Goal: Transaction & Acquisition: Purchase product/service

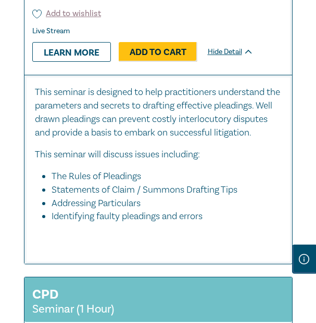
click at [174, 129] on p "This seminar is designed to help practitioners understand the parameters and se…" at bounding box center [158, 113] width 246 height 54
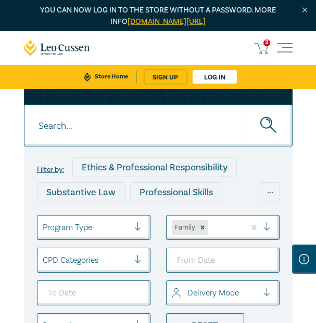
click at [264, 40] on span "3" at bounding box center [266, 43] width 7 height 7
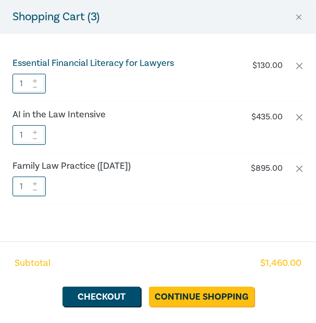
click at [141, 59] on h6 "Essential Financial Literacy for Lawyers" at bounding box center [128, 63] width 233 height 10
click at [121, 69] on li "Essential Financial Literacy for Lawyers $ 130.00 1" at bounding box center [157, 75] width 291 height 51
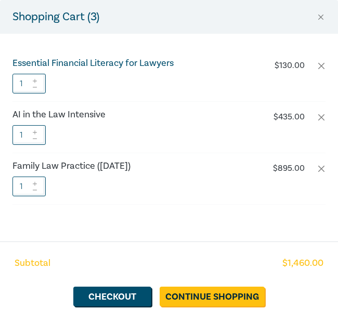
click at [146, 64] on h6 "Essential Financial Literacy for Lawyers" at bounding box center [140, 63] width 256 height 10
click at [184, 285] on div "Subtotal $ 1,460.00 Checkout Continue Shopping" at bounding box center [169, 283] width 338 height 82
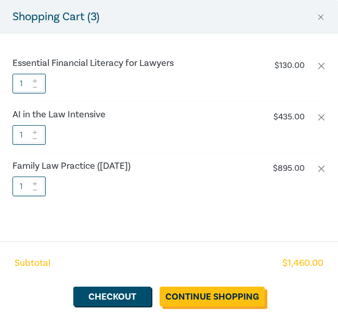
click at [184, 305] on link "Continue Shopping" at bounding box center [212, 297] width 105 height 20
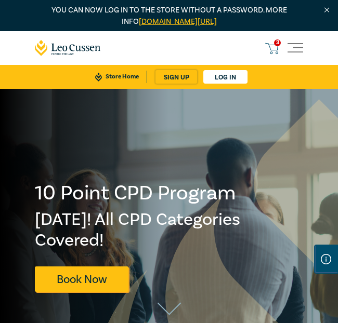
click at [273, 48] on icon at bounding box center [271, 48] width 13 height 13
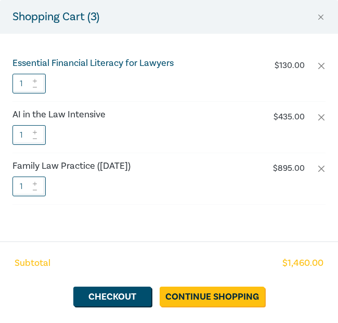
click at [164, 61] on h6 "Essential Financial Literacy for Lawyers" at bounding box center [140, 63] width 256 height 10
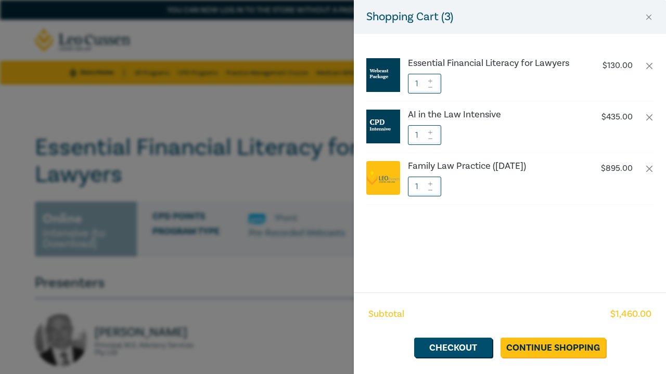
click at [290, 138] on div "Shopping Cart ( 3 ) Essential Financial Literacy for Lawyers $ 130.00 1 AI in t…" at bounding box center [333, 187] width 666 height 374
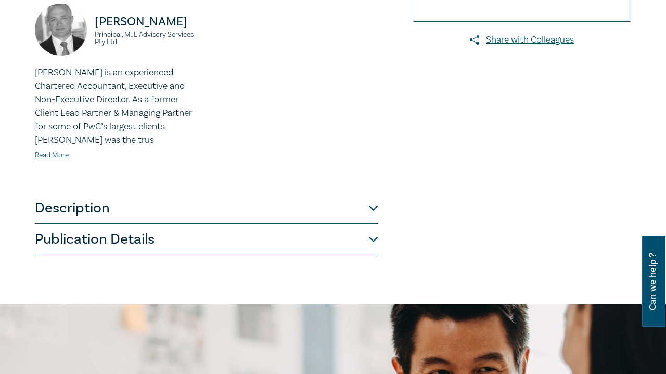
scroll to position [328, 0]
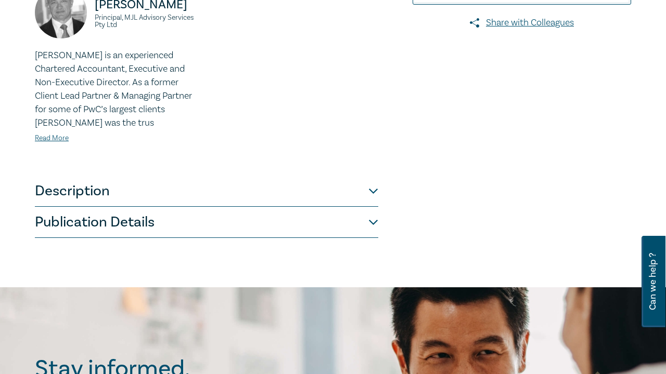
click at [210, 192] on button "Description" at bounding box center [206, 191] width 343 height 31
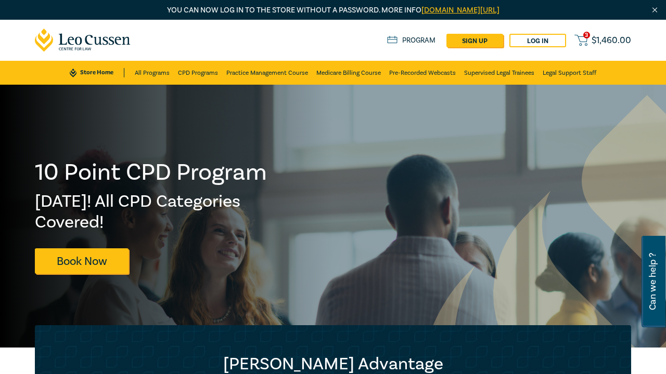
click at [585, 37] on span "3" at bounding box center [586, 35] width 7 height 7
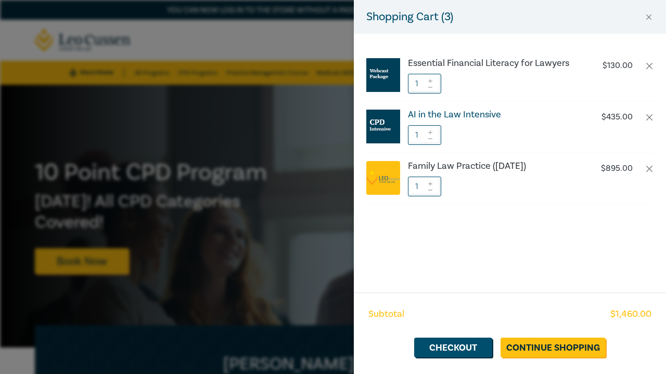
click at [471, 115] on h6 "AI in the Law Intensive" at bounding box center [494, 115] width 173 height 10
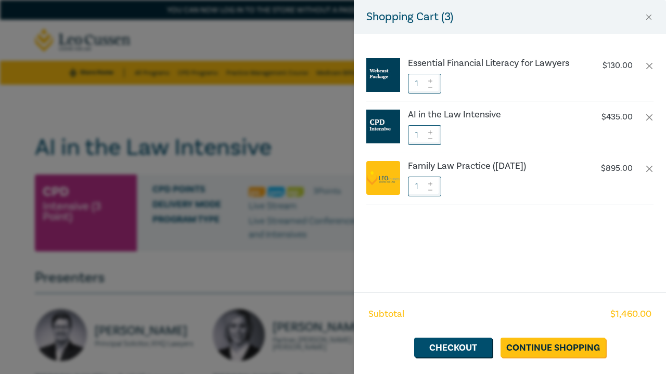
click at [268, 86] on div "Shopping Cart ( 3 ) Essential Financial Literacy for Lawyers $ 130.00 1 AI in t…" at bounding box center [333, 187] width 666 height 374
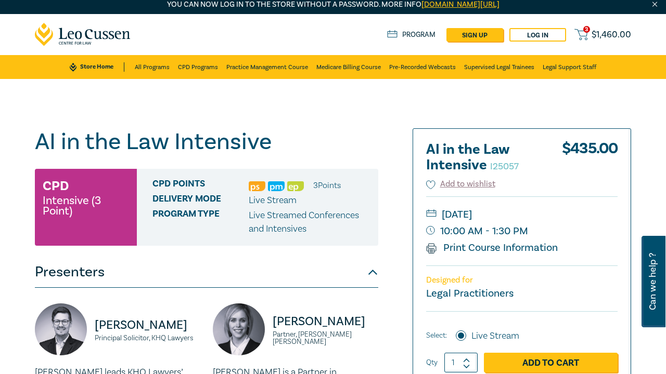
scroll to position [17, 0]
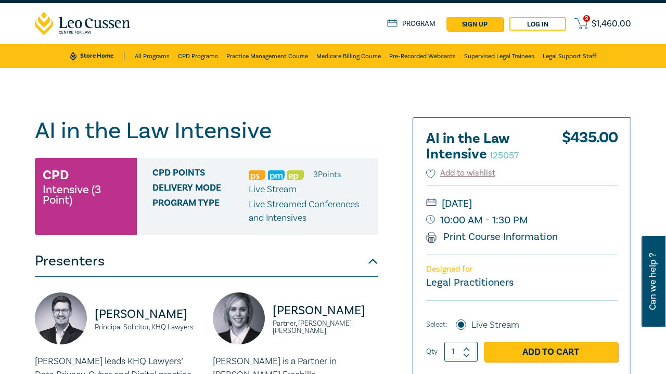
click at [610, 19] on span "$ 1,460.00" at bounding box center [611, 23] width 40 height 9
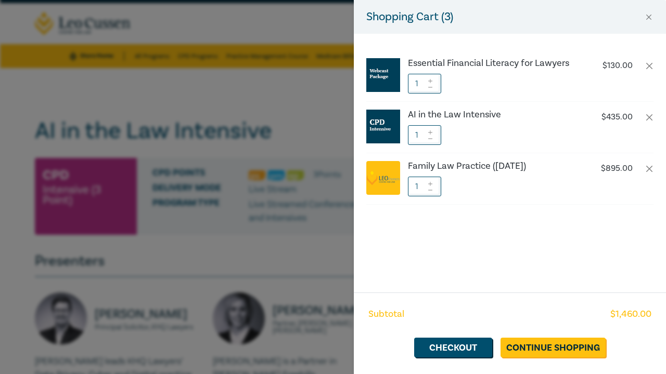
click at [504, 175] on li "Family Law Practice (November 2025) $ 895.00 1" at bounding box center [509, 178] width 287 height 51
click at [497, 159] on li "Family Law Practice (November 2025) $ 895.00 1" at bounding box center [509, 178] width 287 height 51
click at [481, 175] on li "Family Law Practice (November 2025) $ 895.00 1" at bounding box center [509, 178] width 287 height 51
click at [464, 161] on h6 "Family Law Practice (November 2025)" at bounding box center [494, 166] width 173 height 10
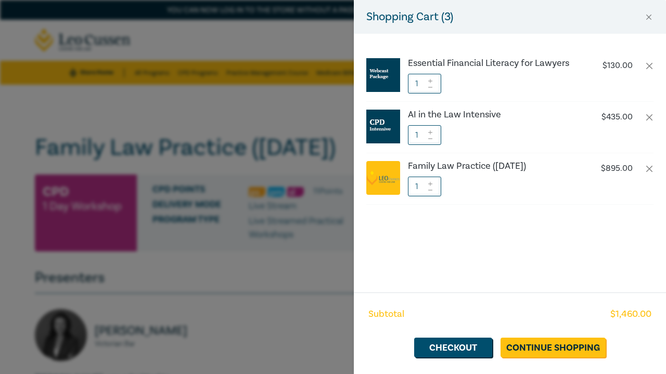
click at [285, 200] on div "Shopping Cart ( 3 ) Essential Financial Literacy for Lawyers $ 130.00 1 AI in t…" at bounding box center [333, 187] width 666 height 374
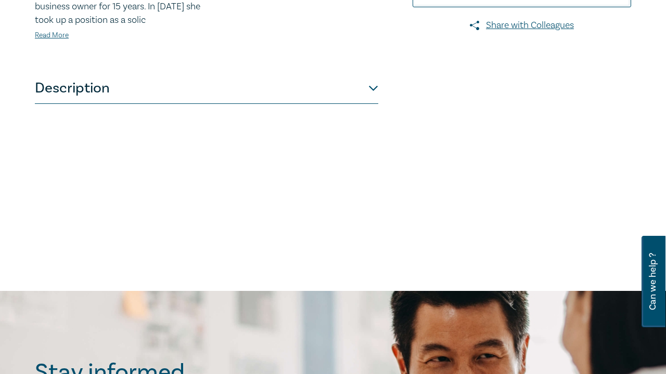
scroll to position [414, 0]
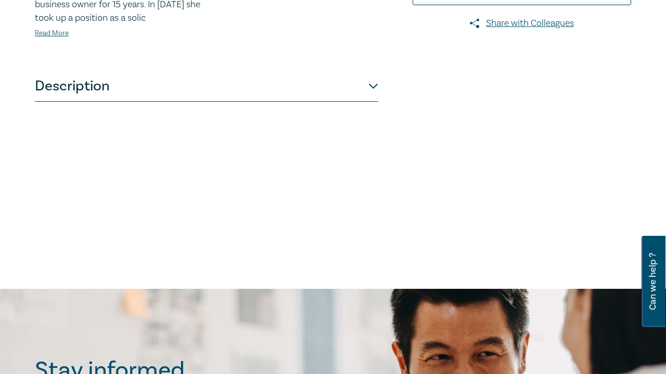
click at [235, 102] on button "Description" at bounding box center [206, 86] width 343 height 31
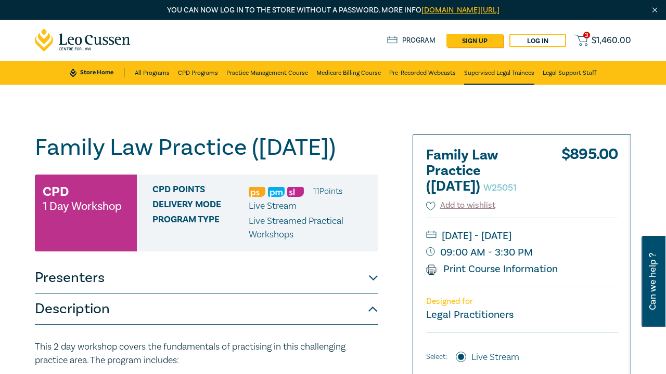
scroll to position [0, 0]
click at [199, 70] on link "CPD Programs" at bounding box center [198, 73] width 40 height 24
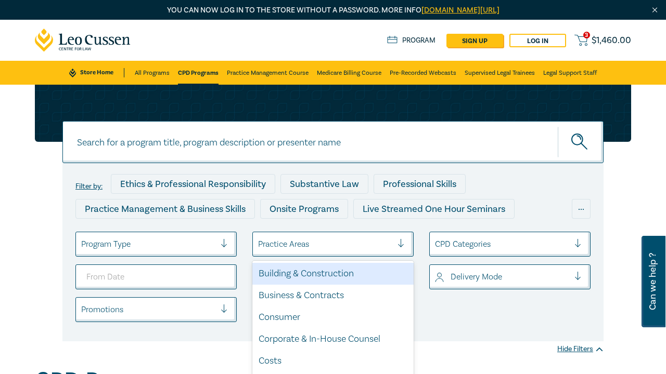
click at [313, 243] on div "option Building & Construction focused, 1 of 21. 21 results available. Use Up a…" at bounding box center [332, 244] width 161 height 25
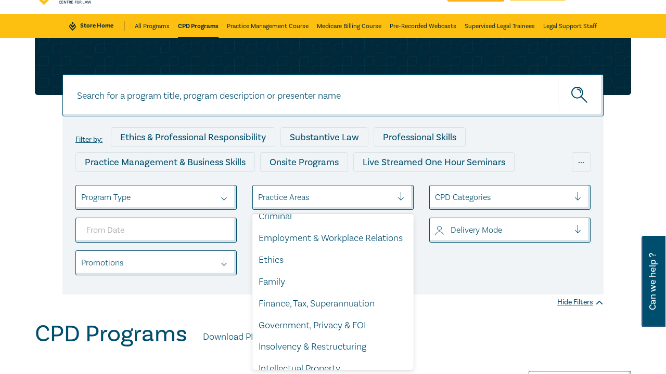
scroll to position [122, 0]
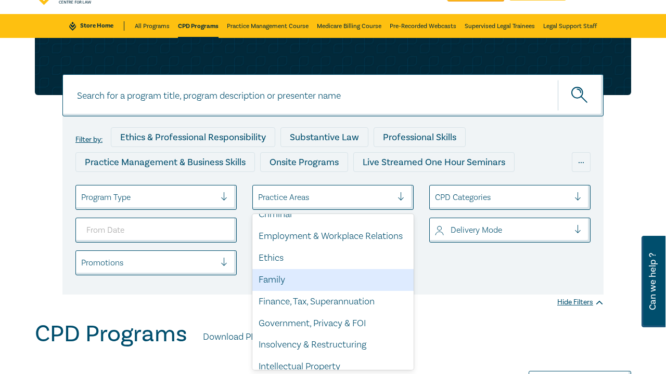
click at [289, 277] on div "Family" at bounding box center [332, 280] width 161 height 22
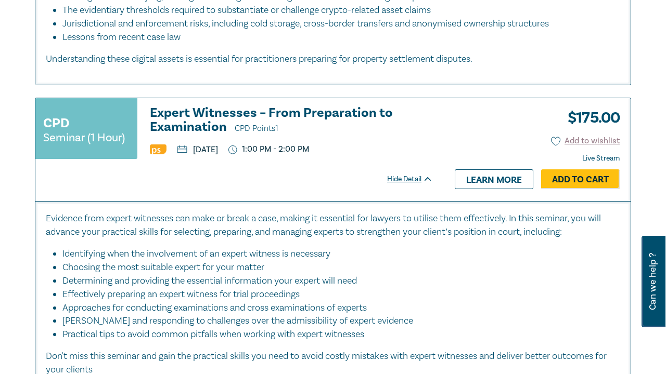
scroll to position [3369, 0]
click at [583, 175] on link "Add to Cart" at bounding box center [580, 179] width 79 height 20
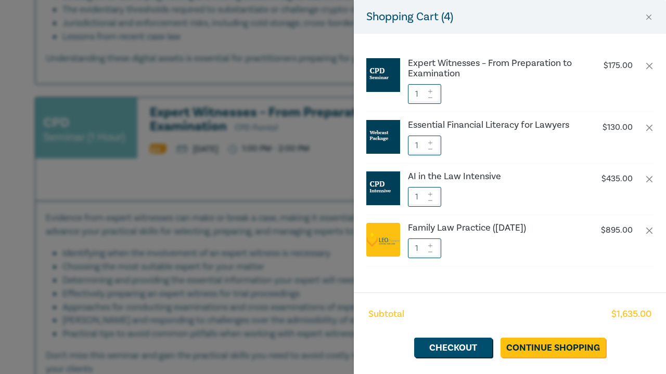
click at [222, 277] on div "Shopping Cart ( 4 ) Expert Witnesses – From Preparation to Examination $ 175.00…" at bounding box center [333, 187] width 666 height 374
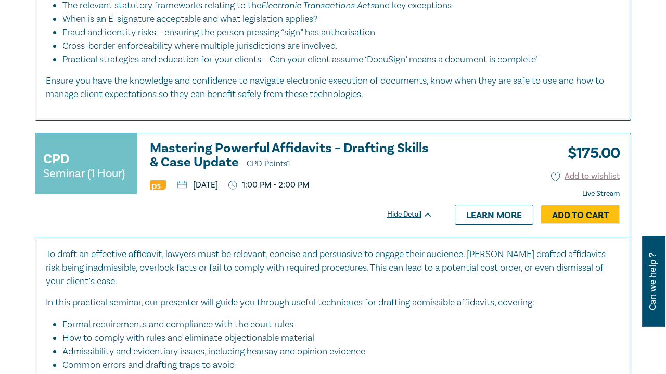
scroll to position [4698, 0]
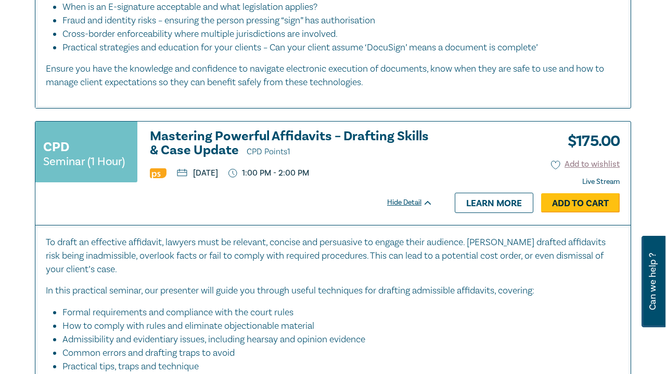
click at [566, 193] on link "Add to Cart" at bounding box center [580, 203] width 79 height 20
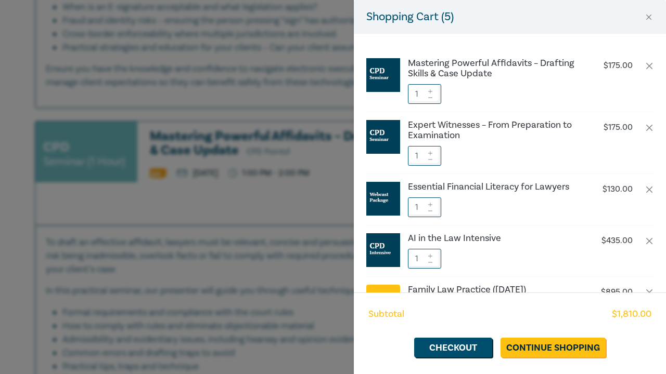
scroll to position [8, 0]
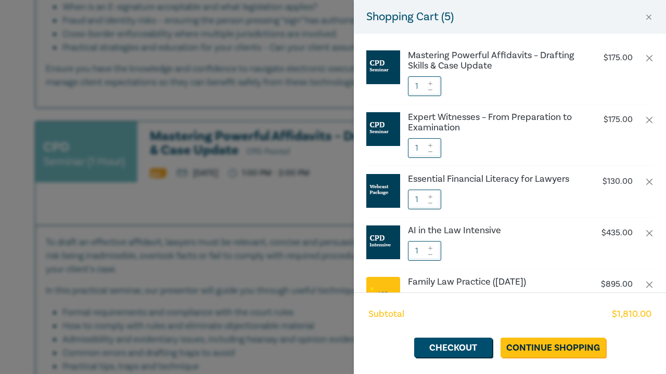
click at [269, 268] on div "Shopping Cart ( 5 ) Mastering Powerful Affidavits – Drafting Skills & Case Upda…" at bounding box center [333, 187] width 666 height 374
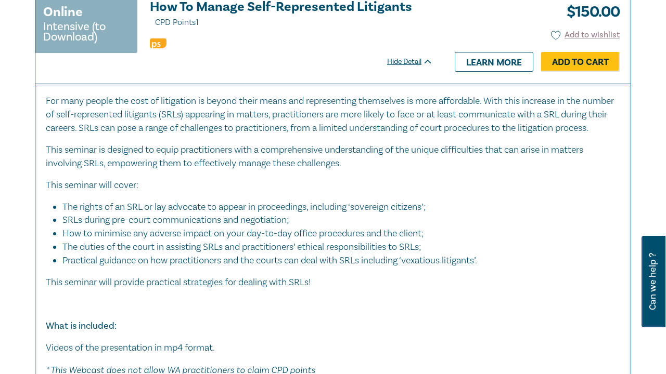
scroll to position [5194, 1]
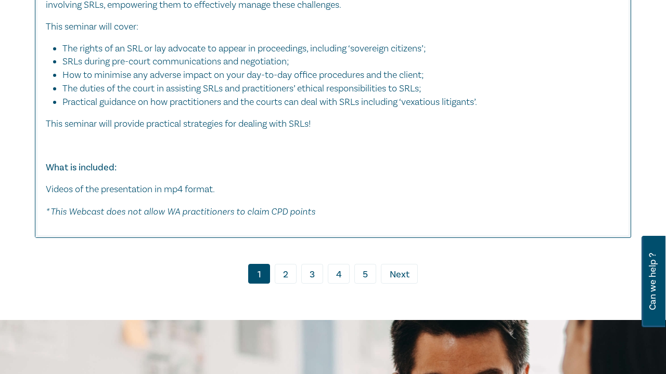
click at [280, 266] on link "2" at bounding box center [286, 274] width 22 height 20
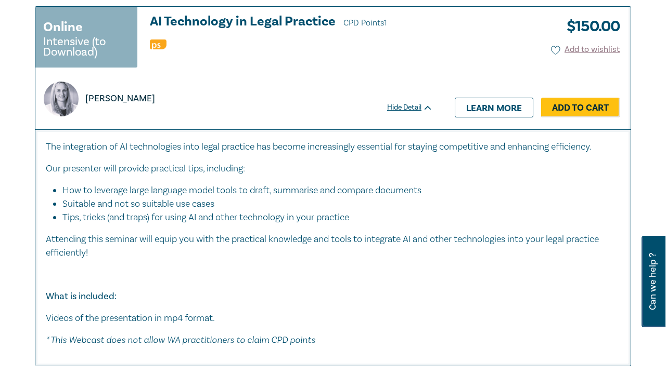
scroll to position [467, 0]
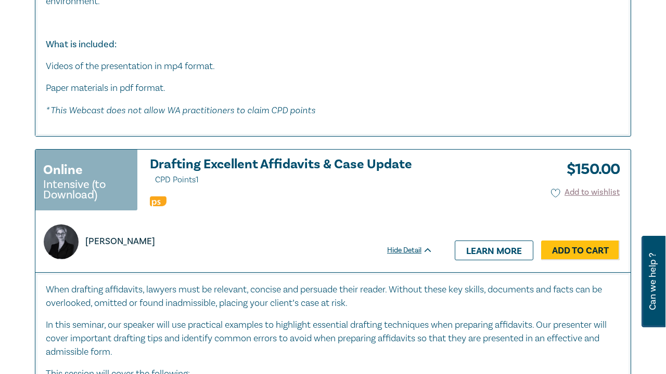
scroll to position [4995, 0]
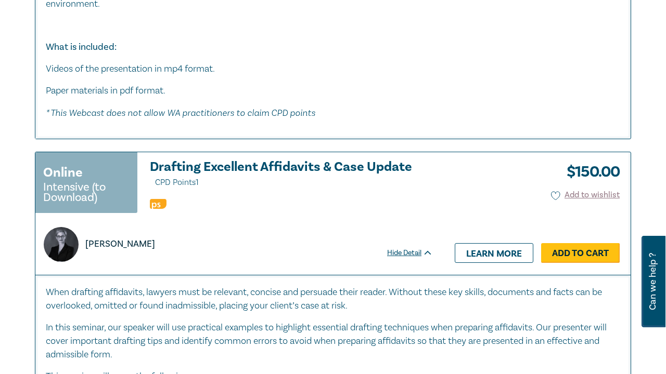
click at [575, 243] on link "Add to Cart" at bounding box center [580, 253] width 79 height 20
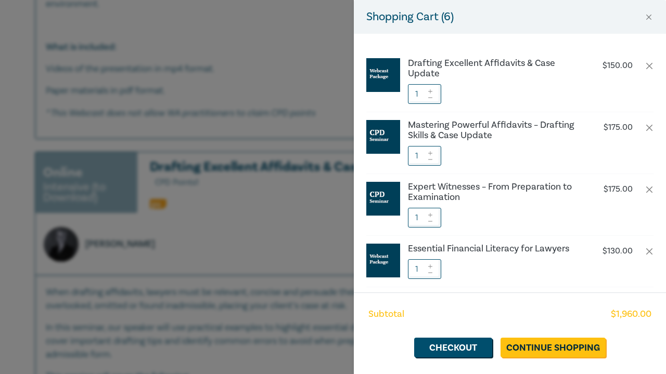
click at [333, 198] on div "Shopping Cart ( 6 ) Drafting Excellent Affidavits & Case Update $ 150.00 1 Mast…" at bounding box center [333, 187] width 666 height 374
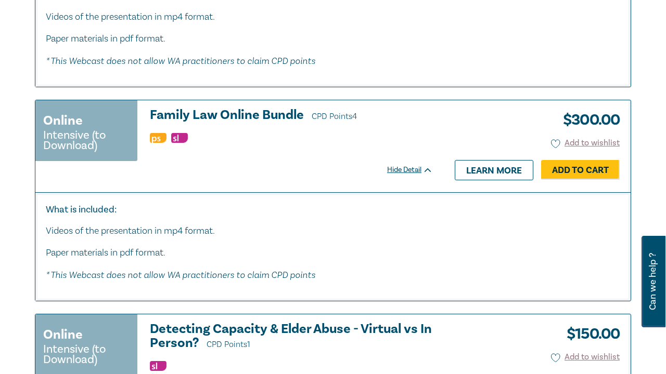
scroll to position [3294, 0]
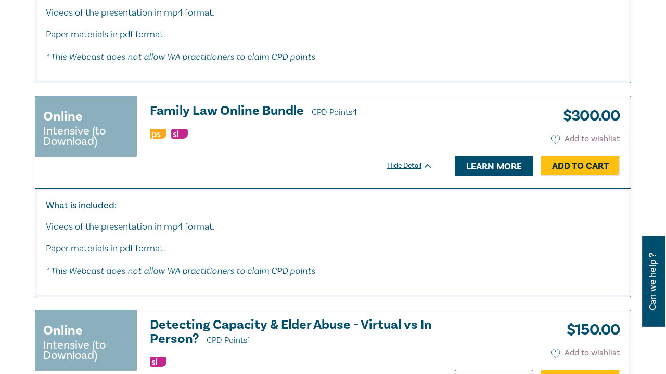
click at [497, 156] on link "Learn more" at bounding box center [493, 166] width 79 height 20
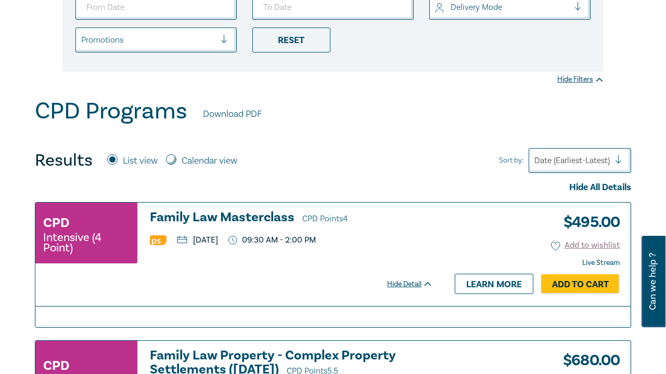
scroll to position [269, 0]
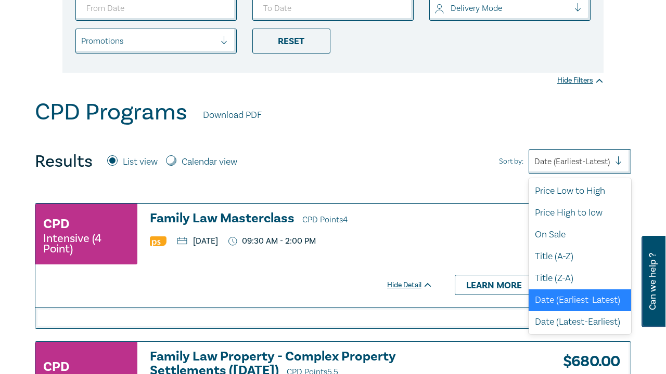
click at [580, 150] on div "Date (Earliest-Latest)" at bounding box center [579, 161] width 102 height 25
click at [569, 197] on div "Price Low to High" at bounding box center [579, 191] width 102 height 22
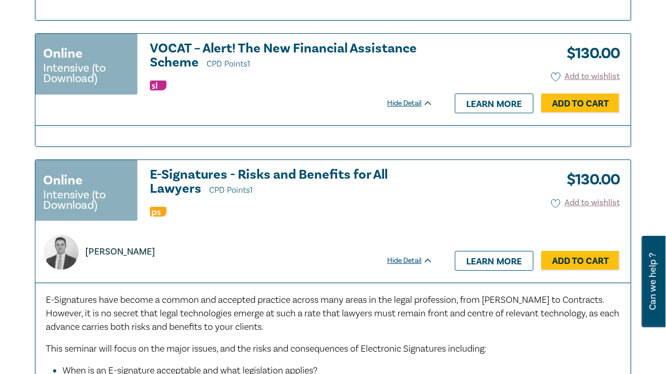
scroll to position [3139, 0]
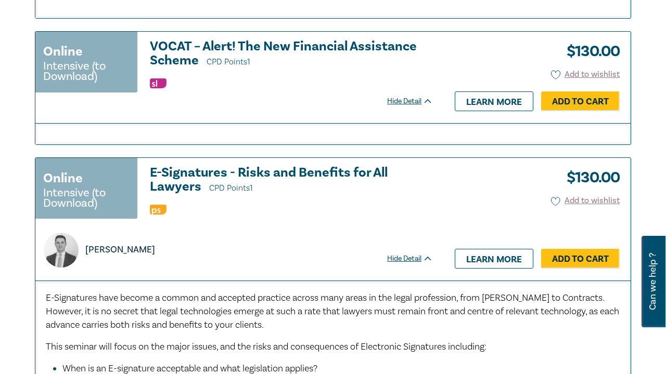
click at [342, 41] on h3 "VOCAT – Alert! The New Financial Assistance Scheme CPD Points 1" at bounding box center [291, 55] width 283 height 30
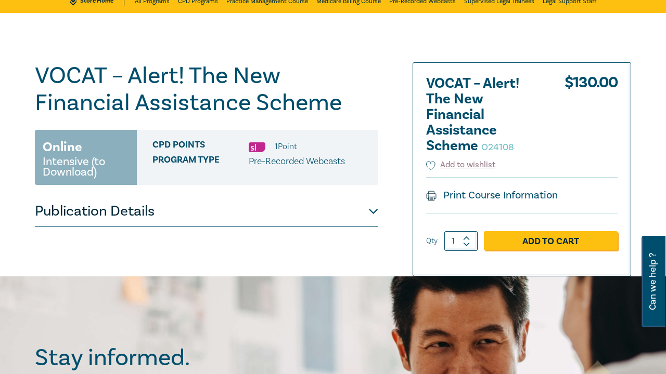
scroll to position [74, 0]
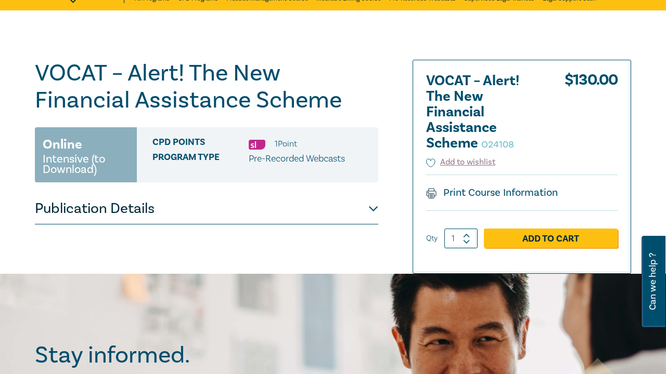
click at [198, 188] on div "VOCAT – Alert! The New Financial Assistance Scheme O24108 Online Intensive (to …" at bounding box center [206, 142] width 343 height 165
click at [141, 207] on button "Publication Details" at bounding box center [206, 208] width 343 height 31
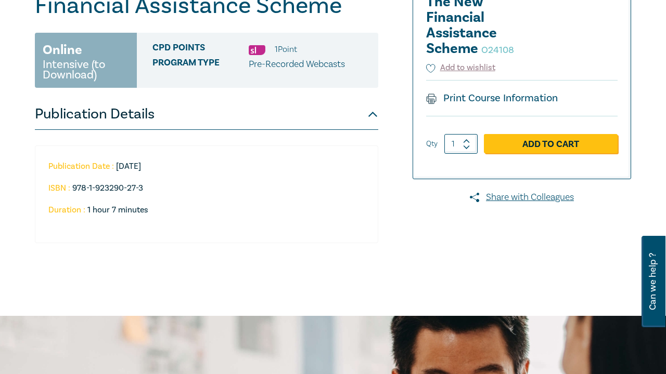
scroll to position [171, 0]
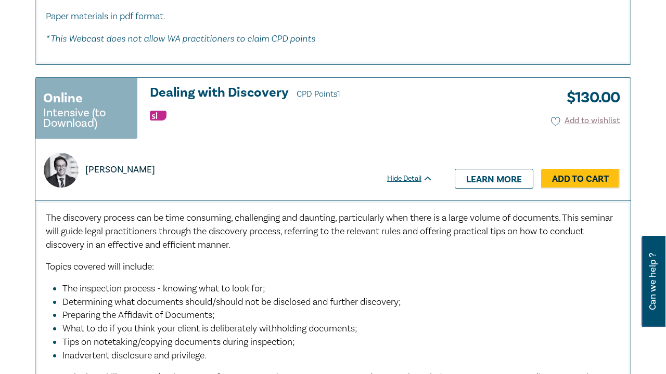
scroll to position [5084, 0]
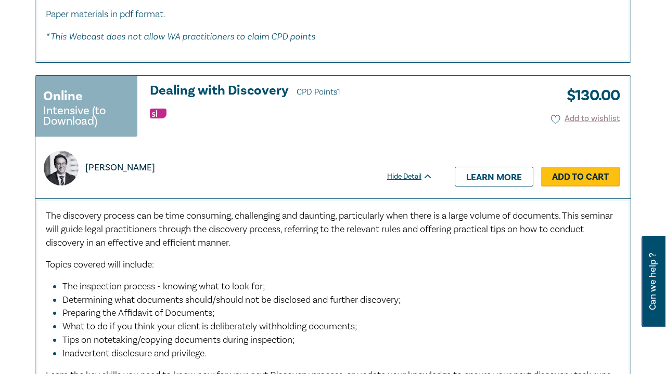
click at [567, 167] on link "Add to Cart" at bounding box center [580, 177] width 79 height 20
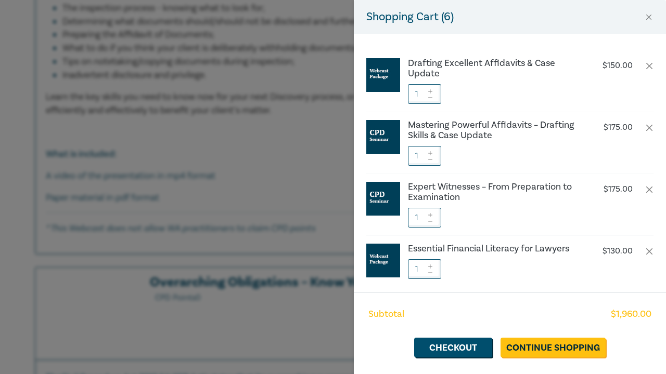
click at [304, 199] on div "Shopping Cart ( 6 ) Drafting Excellent Affidavits & Case Update $ 150.00 1 Mast…" at bounding box center [333, 187] width 666 height 374
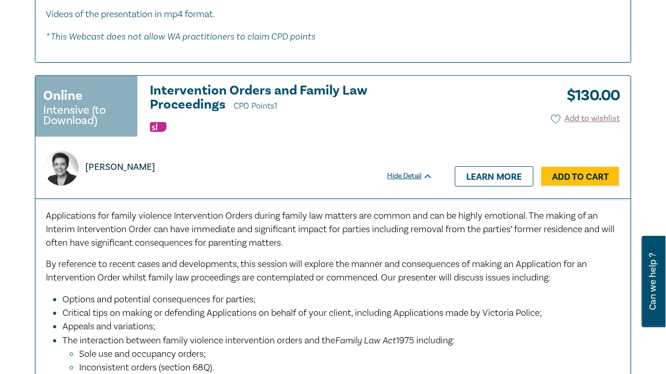
scroll to position [6035, 0]
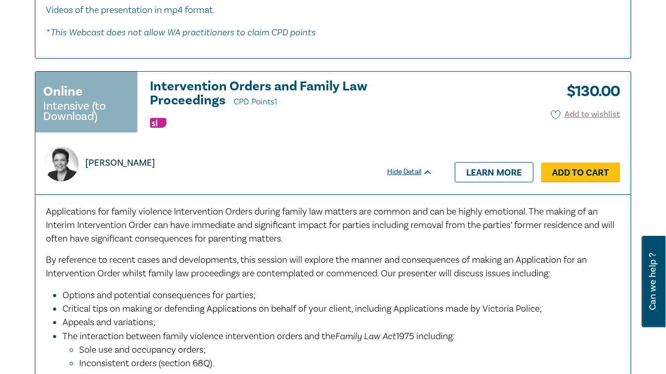
click at [589, 163] on link "Add to Cart" at bounding box center [580, 173] width 79 height 20
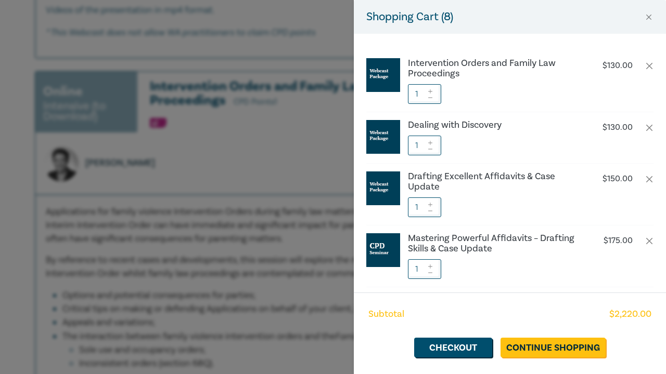
click at [110, 313] on div "Shopping Cart ( 8 ) Intervention Orders and Family Law Proceedings $ 130.00 1 D…" at bounding box center [333, 187] width 666 height 374
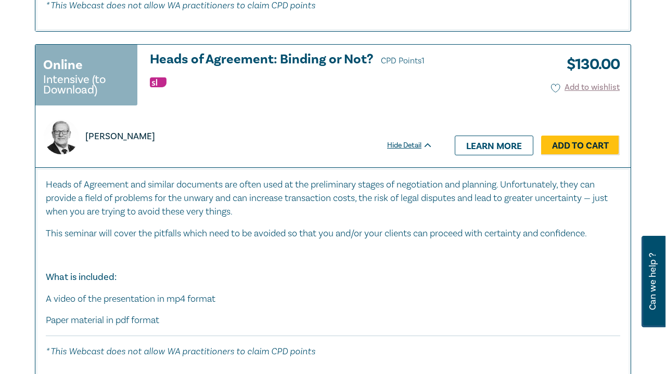
scroll to position [6627, 0]
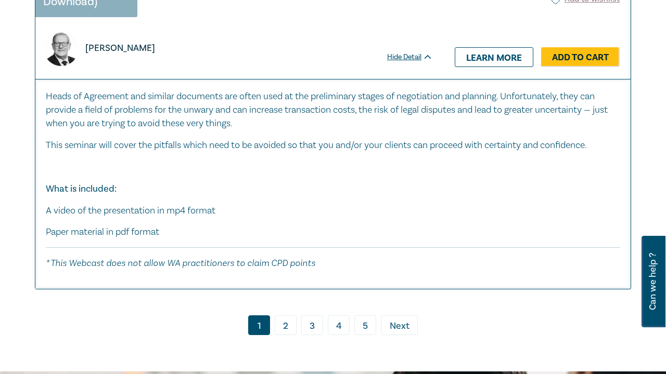
click at [287, 316] on link "2" at bounding box center [286, 326] width 22 height 20
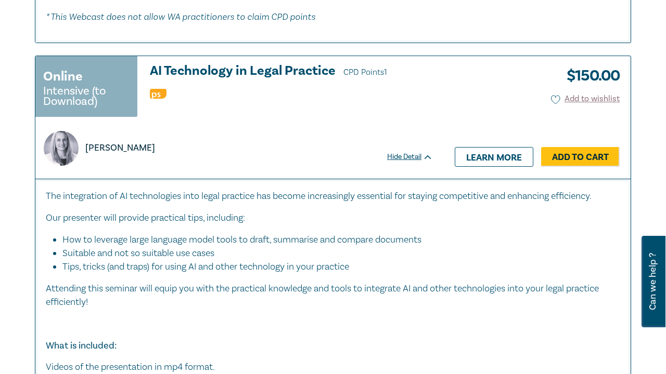
scroll to position [835, 0]
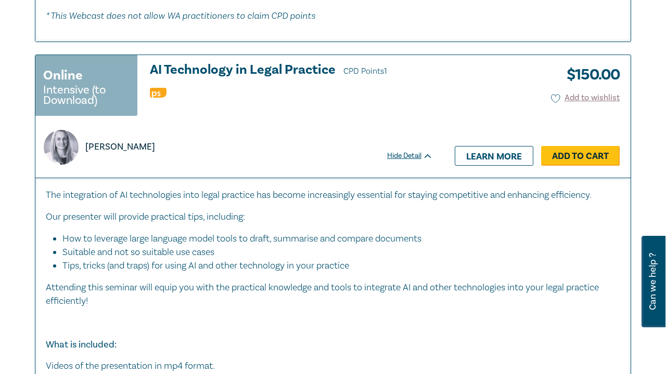
click at [559, 166] on link "Add to Cart" at bounding box center [580, 156] width 79 height 20
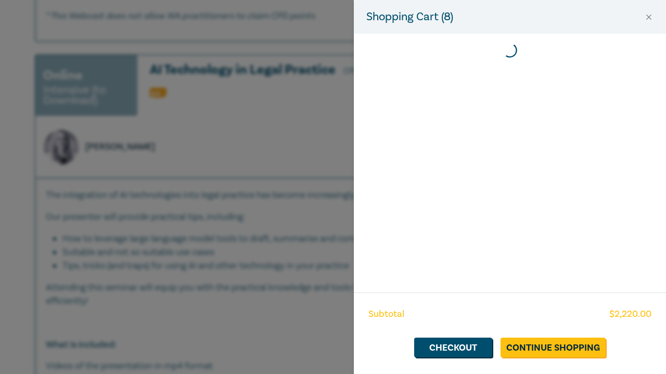
click at [206, 207] on div "Shopping Cart ( 8 ) Subtotal $ 2,220.00 Checkout Continue Shopping" at bounding box center [333, 187] width 666 height 374
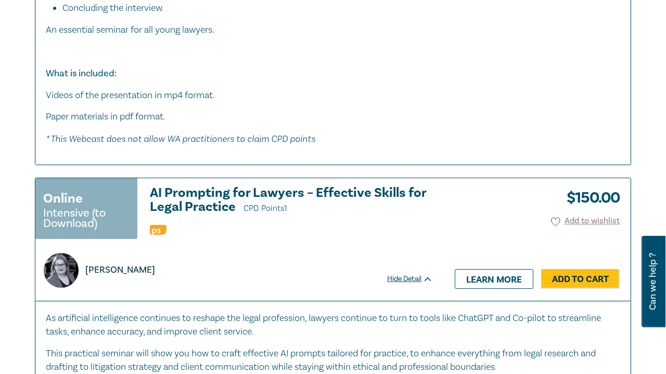
scroll to position [2743, 0]
click at [552, 269] on link "Add to Cart" at bounding box center [580, 279] width 79 height 20
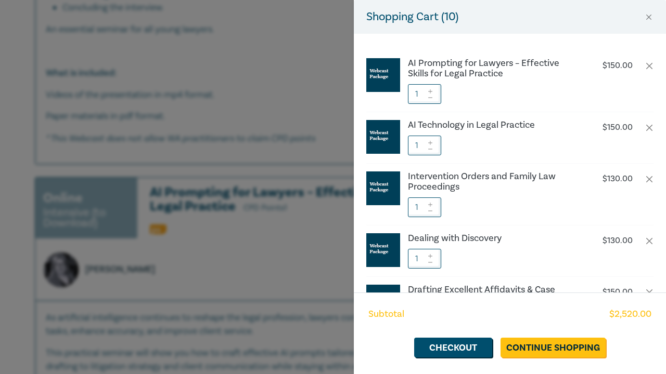
click at [261, 315] on div "Shopping Cart ( 10 ) AI Prompting for Lawyers – Effective Skills for Legal Prac…" at bounding box center [333, 187] width 666 height 374
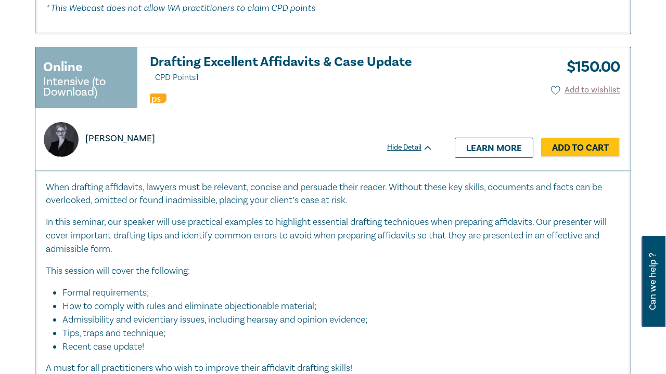
scroll to position [3373, 0]
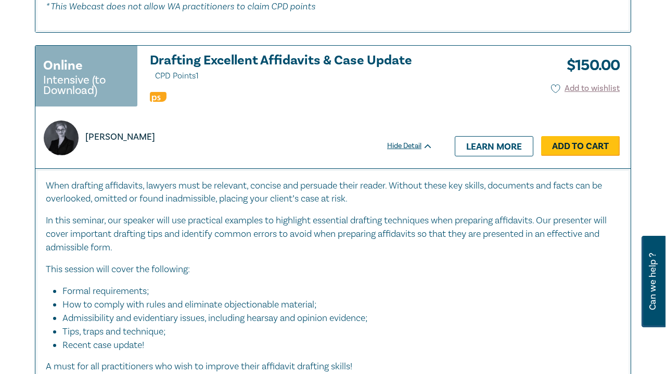
click at [572, 136] on link "Add to Cart" at bounding box center [580, 146] width 79 height 20
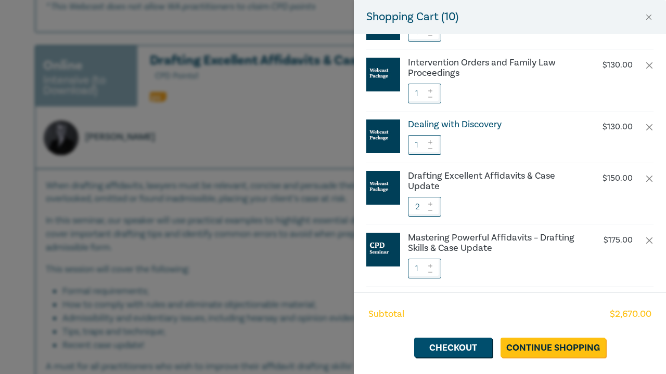
scroll to position [150, 0]
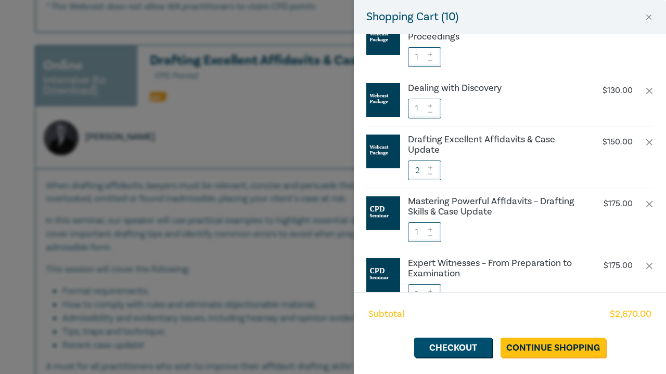
click at [431, 175] on icon at bounding box center [429, 174] width 7 height 4
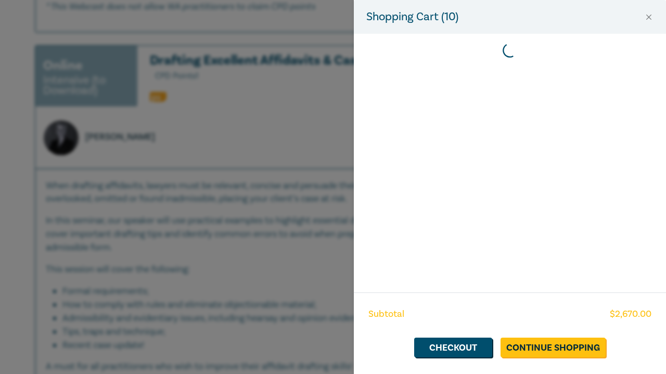
scroll to position [0, 0]
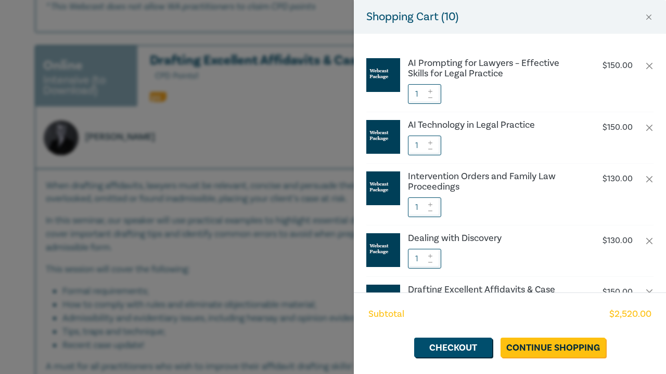
click at [183, 261] on div "Shopping Cart ( 10 ) AI Prompting for Lawyers – Effective Skills for Legal Prac…" at bounding box center [333, 187] width 666 height 374
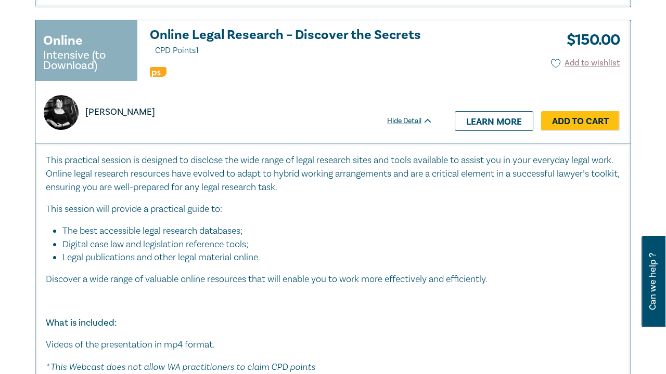
scroll to position [3848, 0]
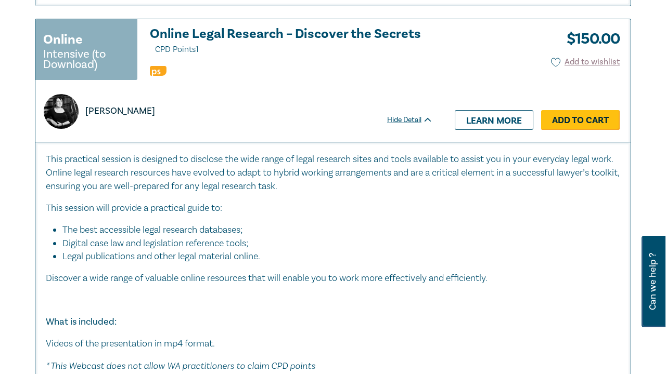
click at [560, 110] on link "Add to Cart" at bounding box center [580, 120] width 79 height 20
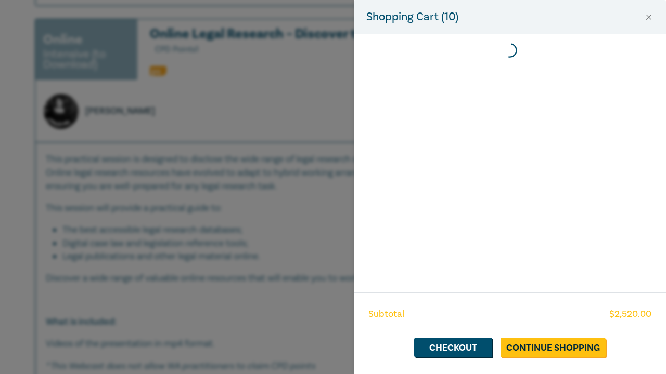
click at [175, 203] on div "Shopping Cart ( 10 ) Subtotal $ 2,520.00 Checkout Continue Shopping" at bounding box center [333, 187] width 666 height 374
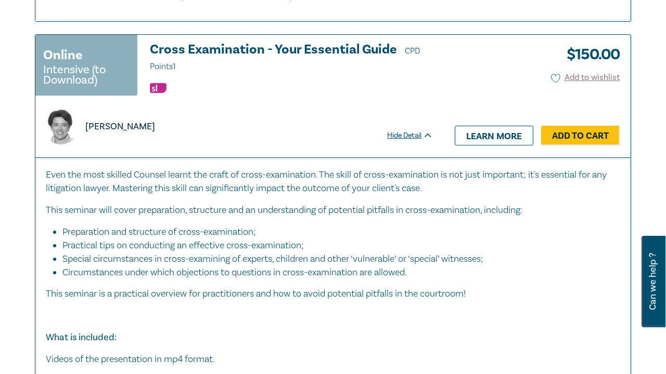
scroll to position [5090, 0]
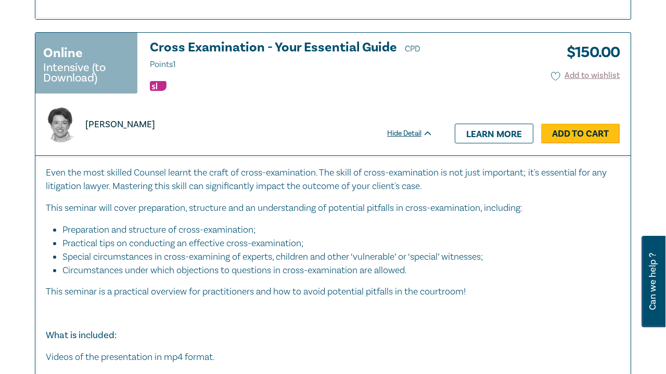
click at [583, 124] on link "Add to Cart" at bounding box center [580, 134] width 79 height 20
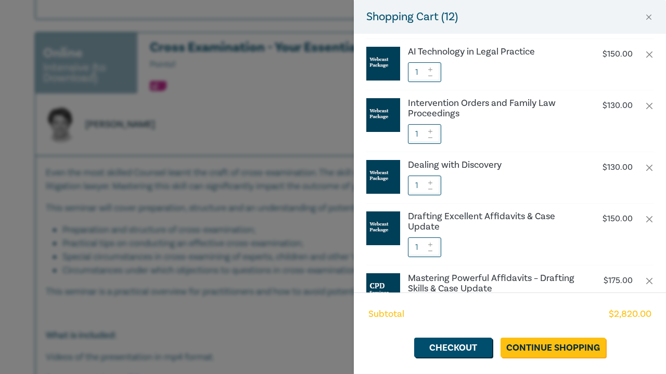
scroll to position [244, 0]
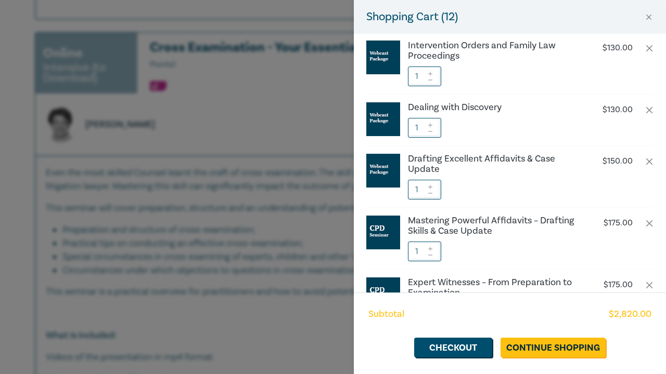
click at [134, 271] on div "Shopping Cart ( 12 ) Cross Examination - Your Essential Guide $ 150.00 1 Online…" at bounding box center [333, 187] width 666 height 374
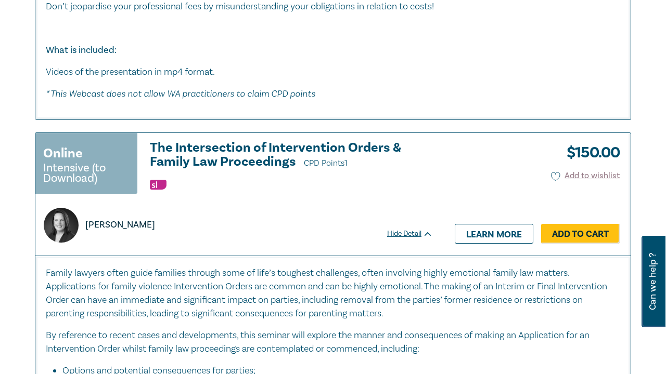
scroll to position [5841, 0]
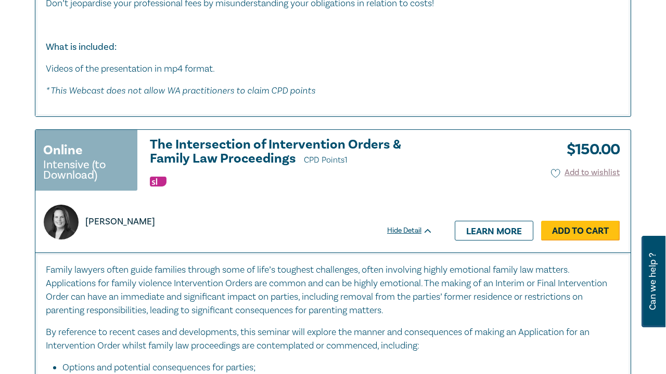
click at [575, 221] on link "Add to Cart" at bounding box center [580, 231] width 79 height 20
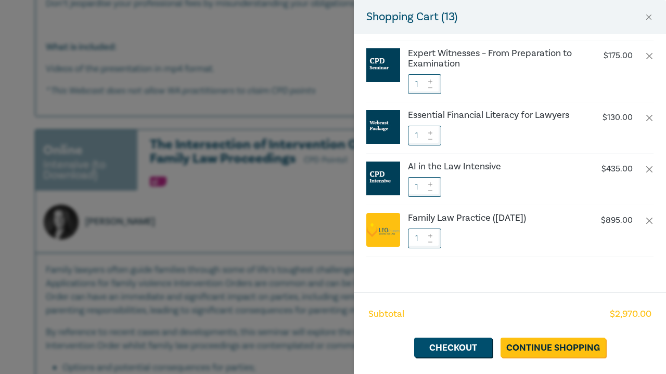
scroll to position [535, 0]
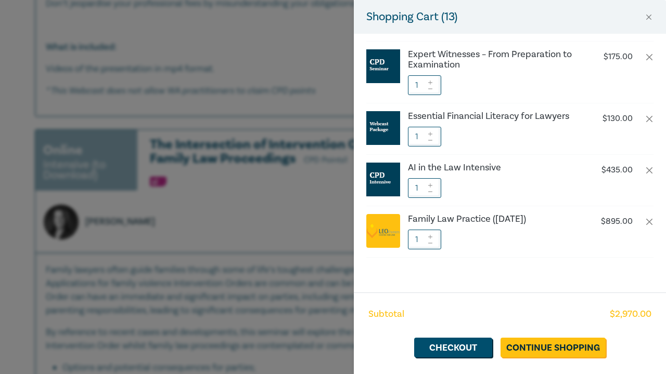
click at [149, 270] on div "Shopping Cart ( 13 ) The Intersection of Intervention Orders & Family Law Proce…" at bounding box center [333, 187] width 666 height 374
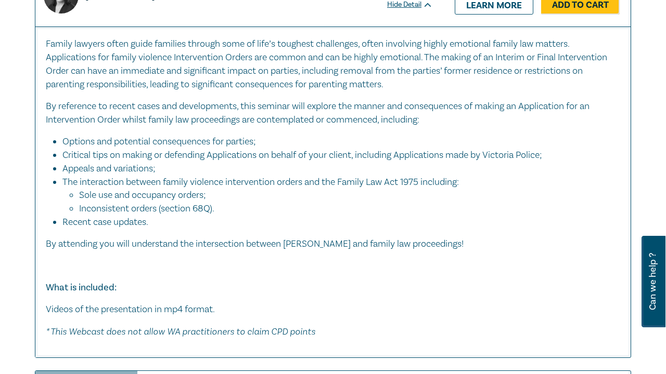
scroll to position [6071, 0]
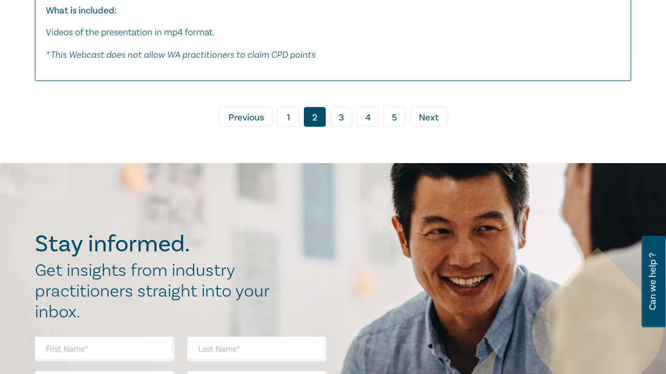
click at [341, 107] on link "3" at bounding box center [341, 117] width 22 height 20
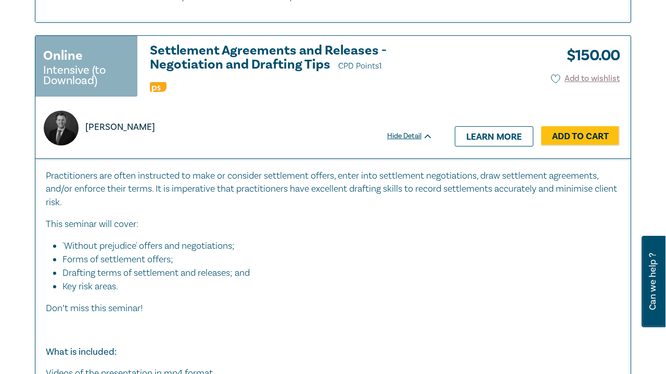
scroll to position [2734, 0]
click at [556, 126] on link "Add to Cart" at bounding box center [580, 136] width 79 height 20
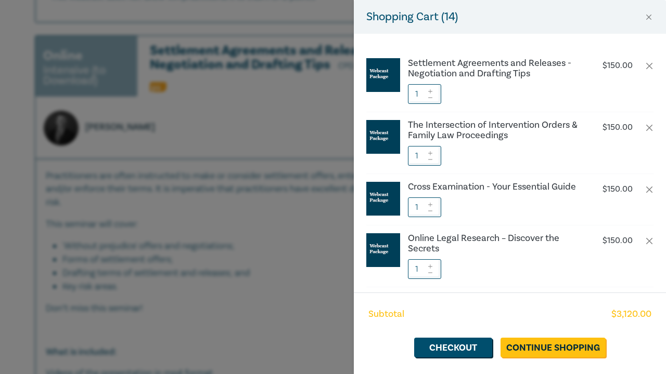
click at [312, 228] on div "Shopping Cart ( 14 ) Settlement Agreements and Releases - Negotiation and Draft…" at bounding box center [333, 187] width 666 height 374
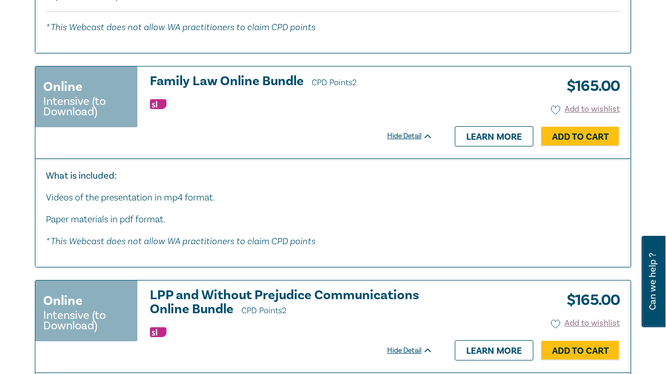
scroll to position [3930, 0]
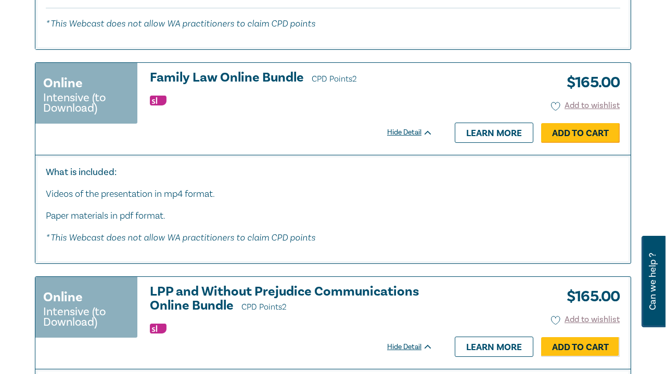
click at [585, 123] on link "Add to Cart" at bounding box center [580, 133] width 79 height 20
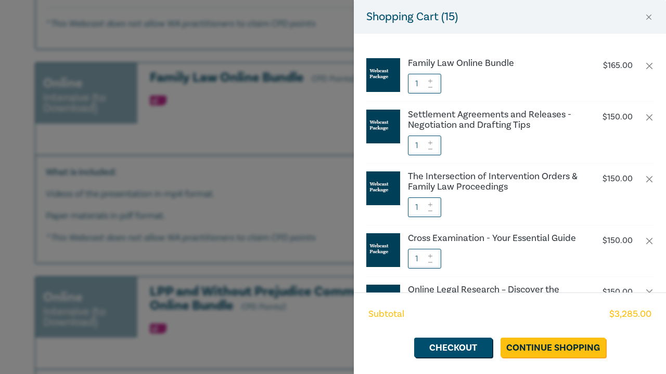
click at [308, 196] on div "Shopping Cart ( 15 ) Family Law Online Bundle $ 165.00 1 Settlement Agreements …" at bounding box center [333, 187] width 666 height 374
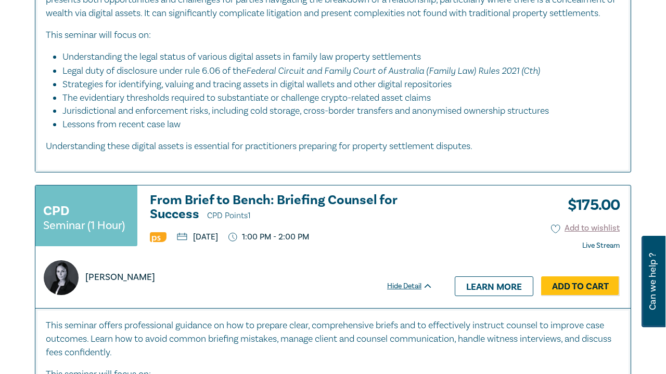
scroll to position [5159, 0]
click at [555, 281] on link "Add to Cart" at bounding box center [580, 287] width 79 height 20
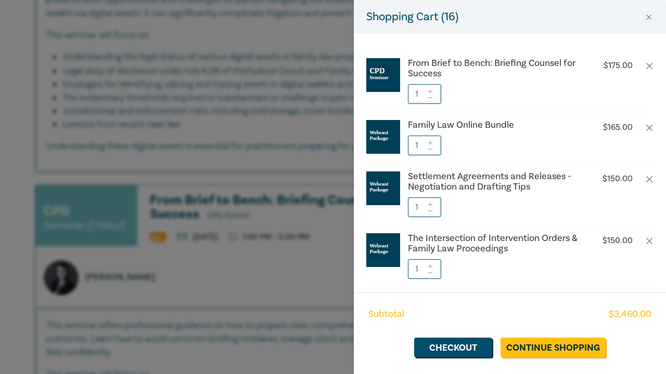
click at [320, 305] on div "Shopping Cart ( 16 ) From Brief to Bench: Briefing Counsel for Success $ 175.00…" at bounding box center [333, 187] width 666 height 374
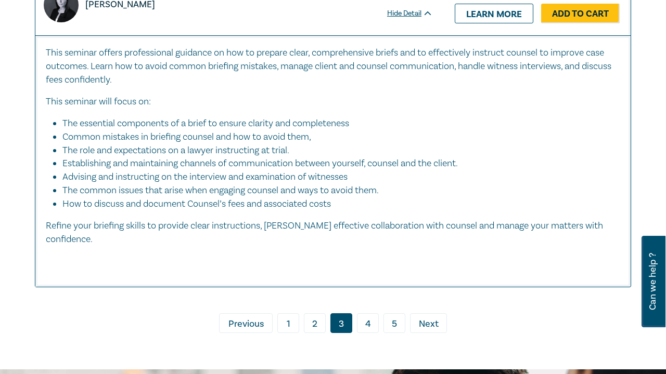
click at [362, 314] on link "4" at bounding box center [368, 324] width 22 height 20
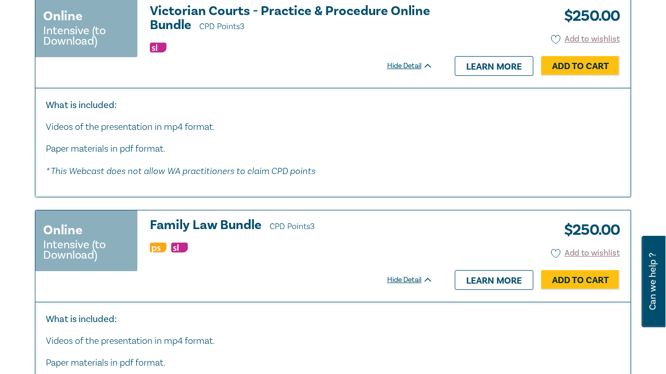
scroll to position [3879, 1]
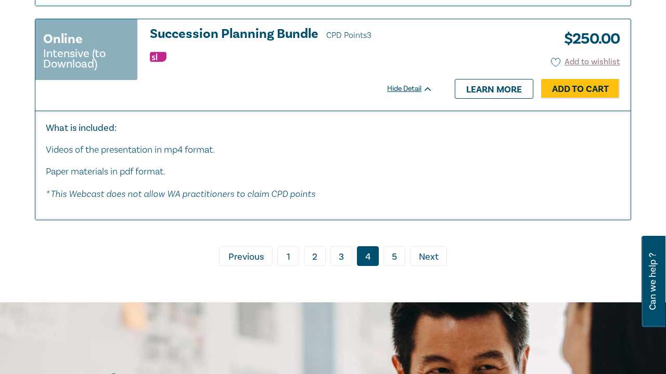
click at [395, 246] on link "5" at bounding box center [394, 256] width 22 height 20
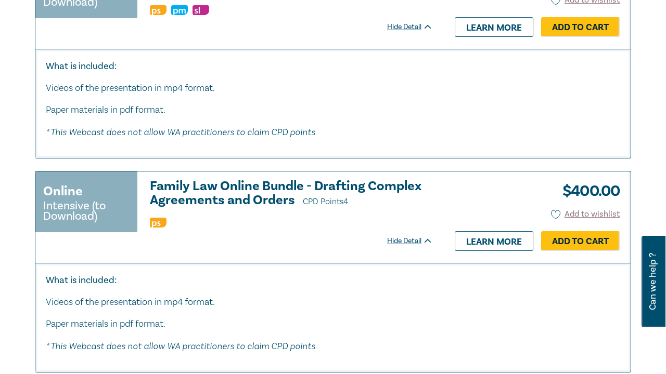
scroll to position [1165, 0]
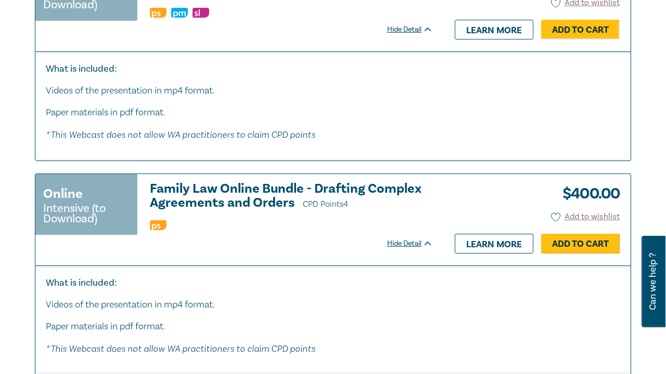
click at [552, 234] on link "Add to Cart" at bounding box center [580, 244] width 79 height 20
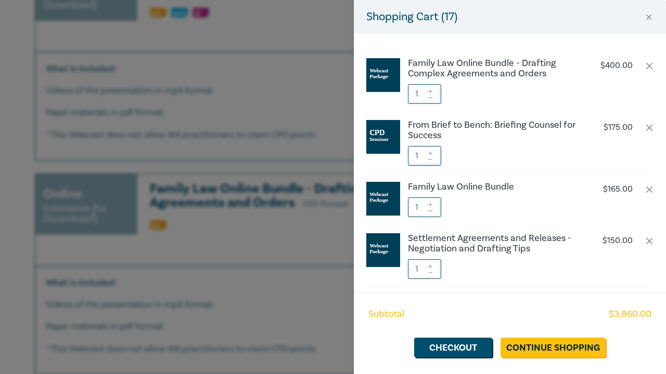
click at [334, 344] on div "Shopping Cart ( 17 ) Family Law Online Bundle - Drafting Complex Agreements and…" at bounding box center [333, 187] width 666 height 374
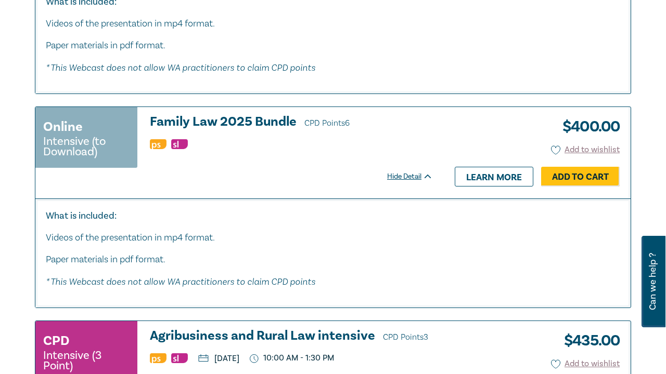
scroll to position [1448, 0]
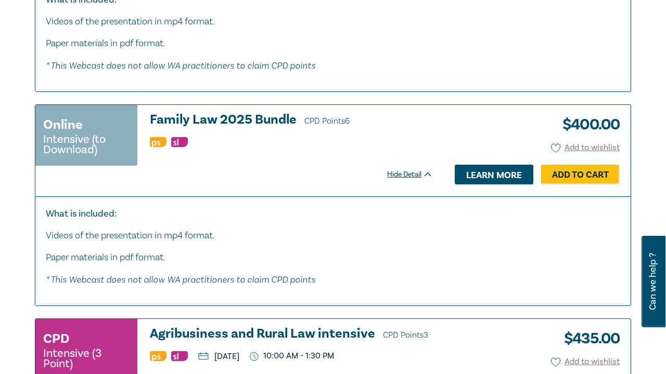
click at [519, 165] on link "Learn more" at bounding box center [493, 175] width 79 height 20
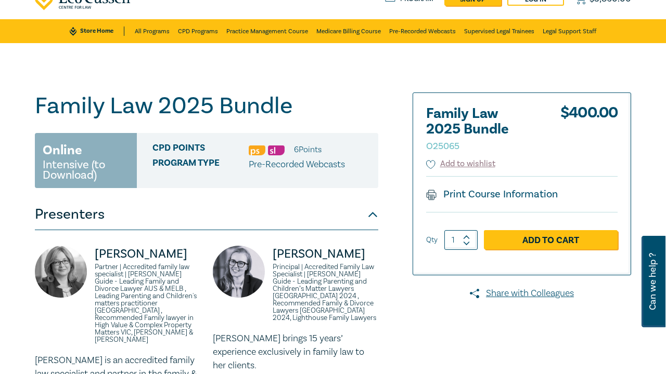
scroll to position [44, 0]
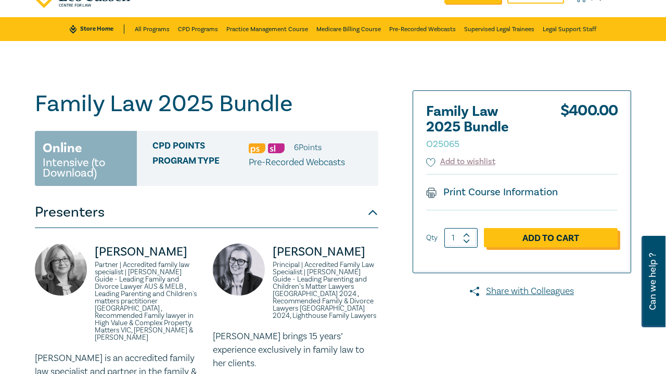
click at [565, 240] on link "Add to Cart" at bounding box center [551, 238] width 134 height 20
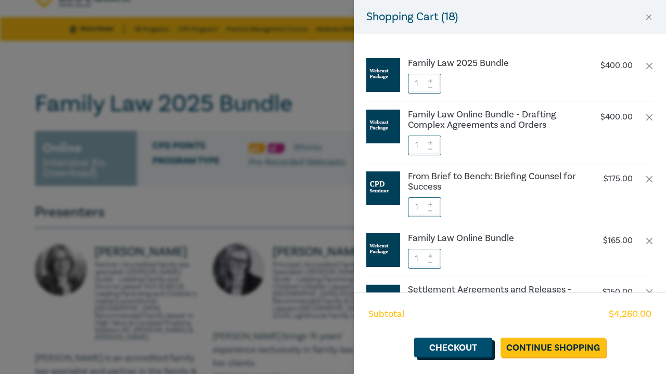
click at [464, 352] on link "Checkout" at bounding box center [453, 348] width 78 height 20
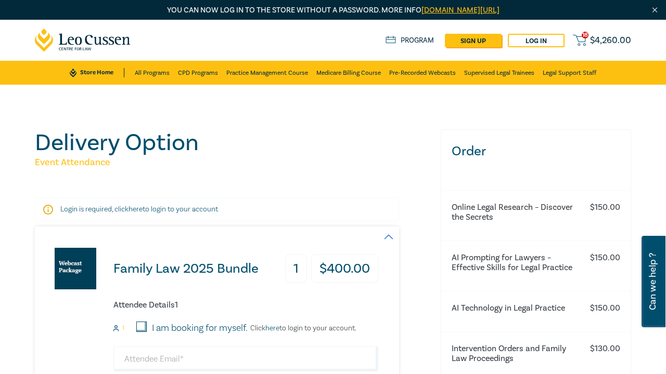
scroll to position [348, 0]
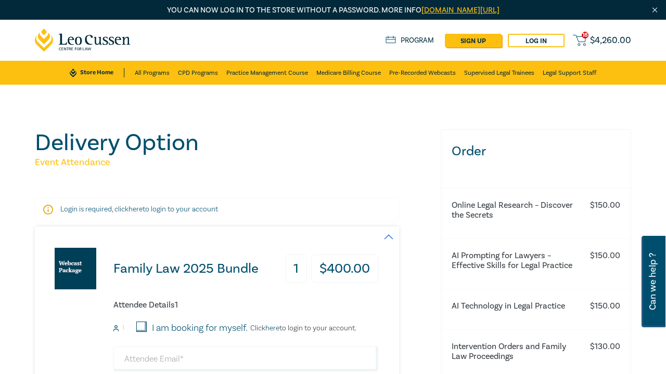
click at [611, 37] on span "$ 4,260.00" at bounding box center [610, 40] width 41 height 9
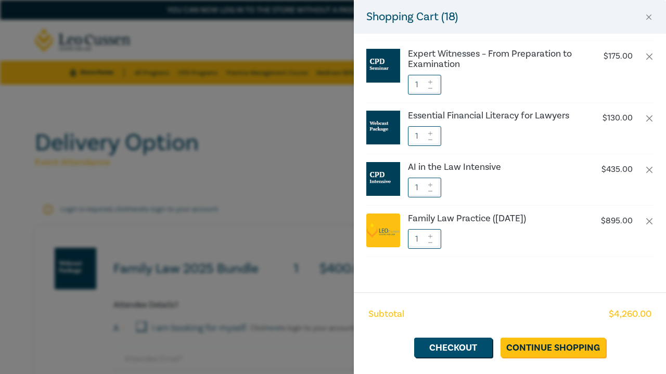
scroll to position [823, 0]
click at [648, 222] on button "button" at bounding box center [649, 222] width 8 height 8
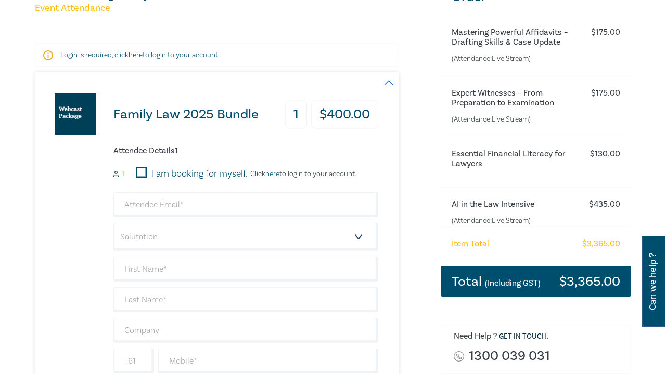
scroll to position [651, 0]
click at [539, 202] on h6 "AI in the Law Intensive" at bounding box center [514, 204] width 127 height 10
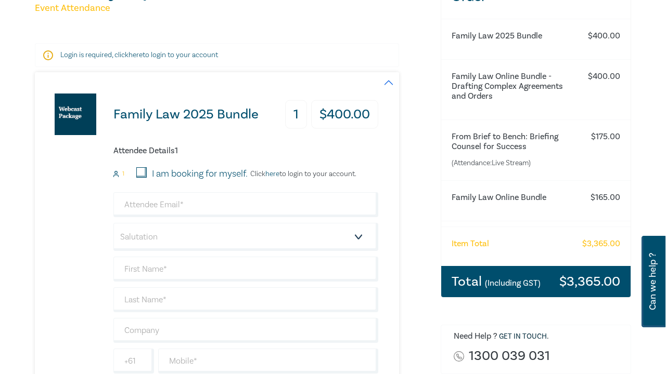
scroll to position [0, 0]
click at [582, 38] on div "Family Law 2025 Bundle $ 400.00" at bounding box center [535, 39] width 189 height 41
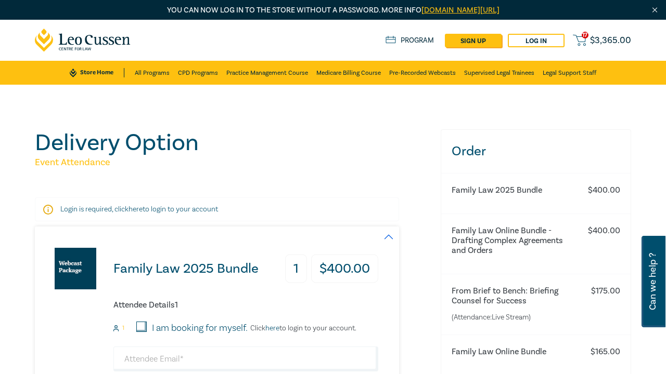
click at [595, 40] on span "$ 3,365.00" at bounding box center [610, 40] width 41 height 9
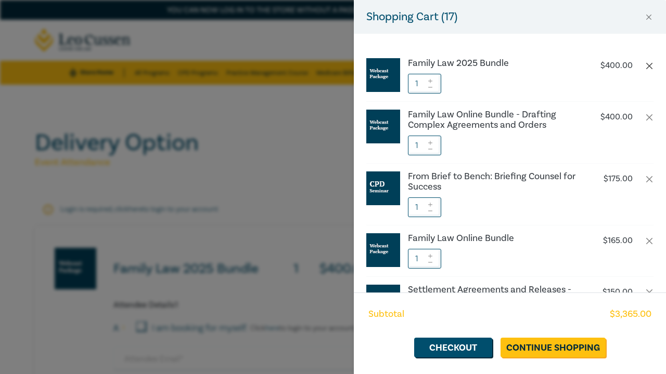
click at [646, 62] on button "button" at bounding box center [649, 66] width 8 height 8
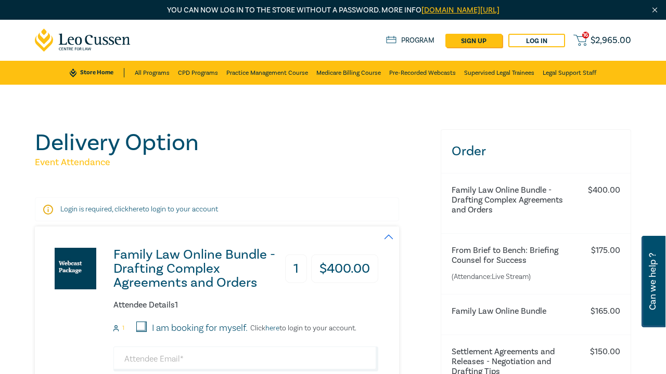
click at [620, 42] on span "$ 2,965.00" at bounding box center [610, 40] width 41 height 9
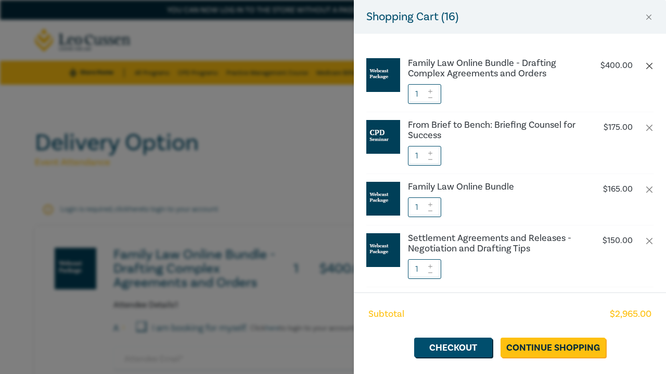
click at [646, 66] on button "button" at bounding box center [649, 66] width 8 height 8
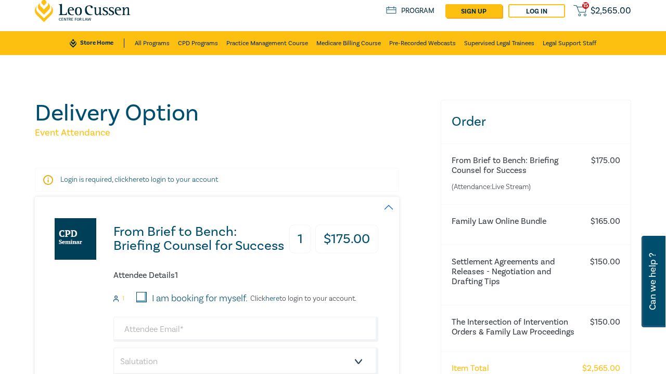
scroll to position [21, 0]
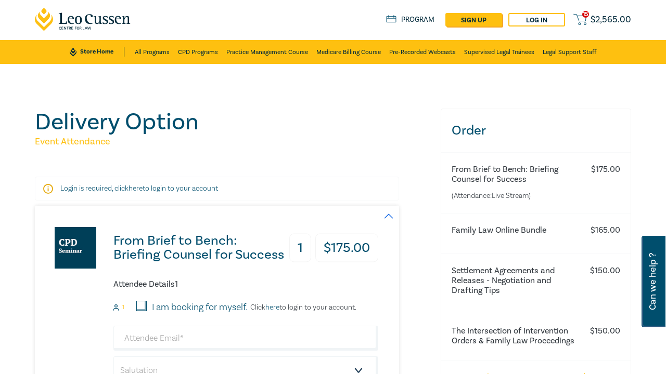
click at [617, 23] on span "$ 2,565.00" at bounding box center [610, 19] width 41 height 9
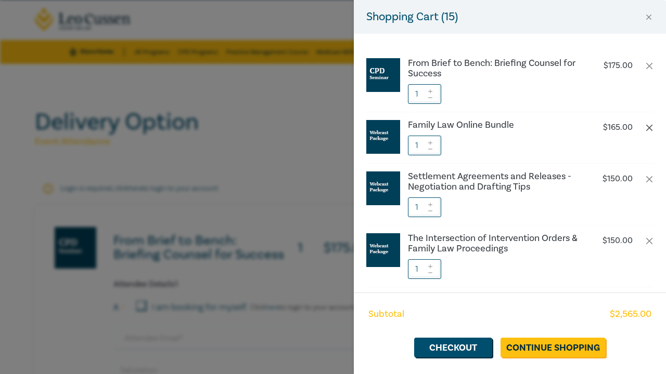
click at [646, 128] on button "button" at bounding box center [649, 128] width 8 height 8
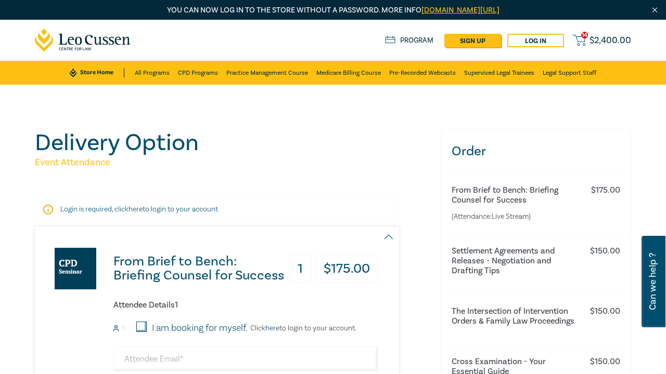
scroll to position [21, 0]
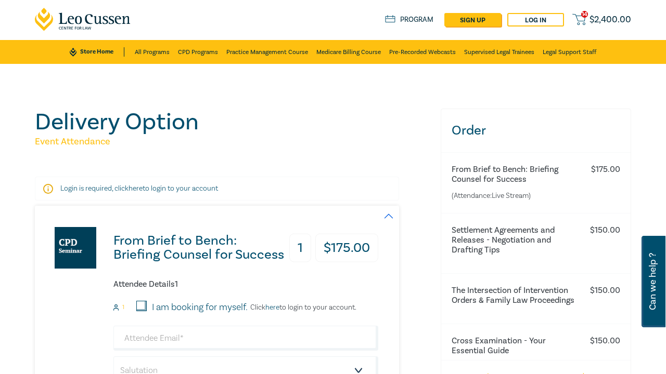
click at [621, 40] on div "Store Home All Programs CPD Programs Practice Management Course Medicare Billin…" at bounding box center [332, 52] width 653 height 24
click at [611, 11] on div "14 $ 2,400.00 Store Home About us Program sign up Log in 14 $ 2,400.00" at bounding box center [333, 19] width 608 height 41
click at [612, 22] on span "$ 2,400.00" at bounding box center [610, 19] width 42 height 9
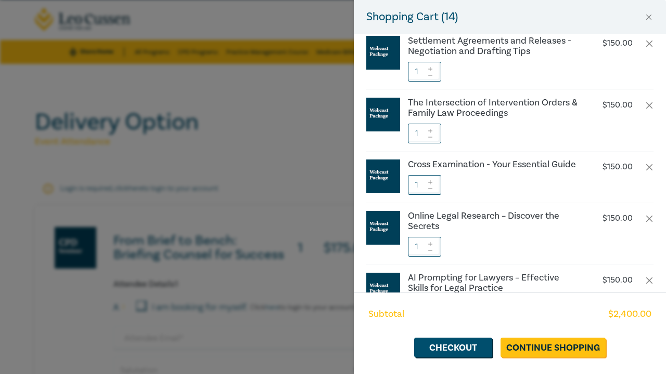
scroll to position [91, 0]
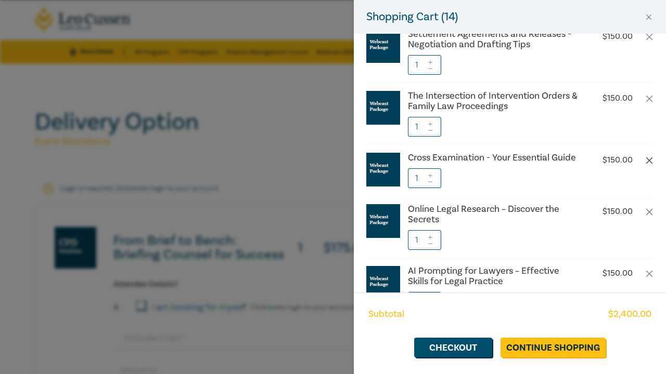
click at [647, 159] on button "button" at bounding box center [649, 161] width 8 height 8
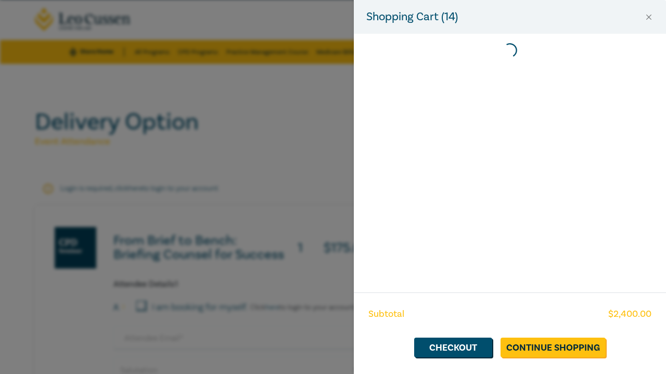
scroll to position [0, 0]
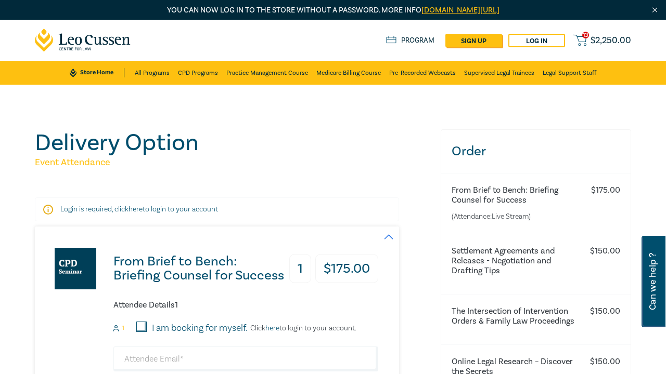
scroll to position [21, 0]
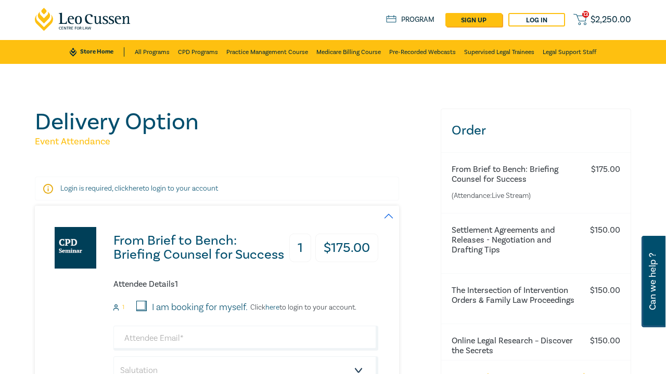
click at [605, 41] on div "Store Home All Programs CPD Programs Practice Management Course Medicare Billin…" at bounding box center [332, 52] width 653 height 24
click at [606, 24] on span "$ 2,250.00" at bounding box center [610, 19] width 41 height 9
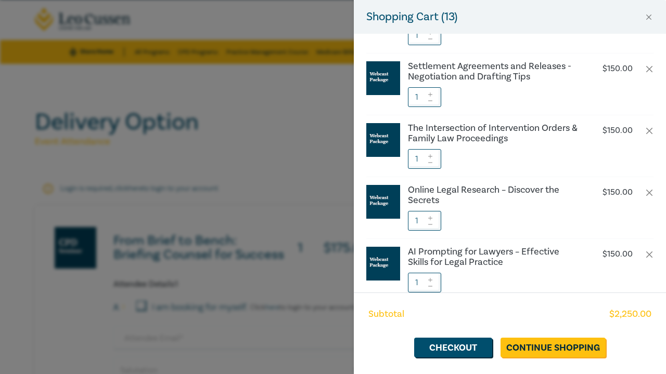
scroll to position [59, 0]
click at [652, 192] on button "button" at bounding box center [649, 193] width 8 height 8
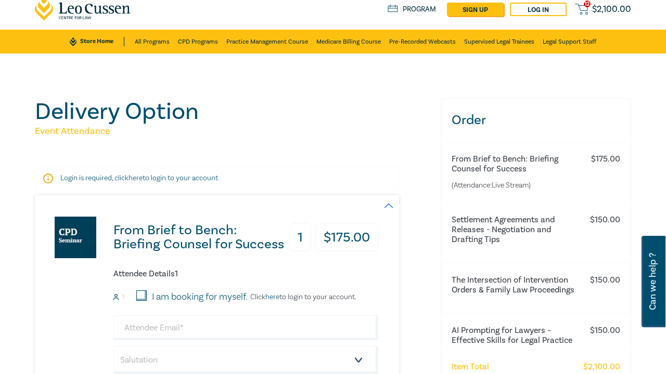
click at [599, 9] on span "$ 2,100.00" at bounding box center [611, 9] width 39 height 9
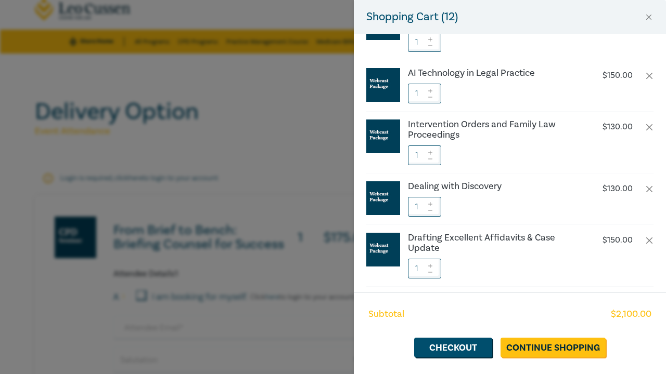
scroll to position [242, 0]
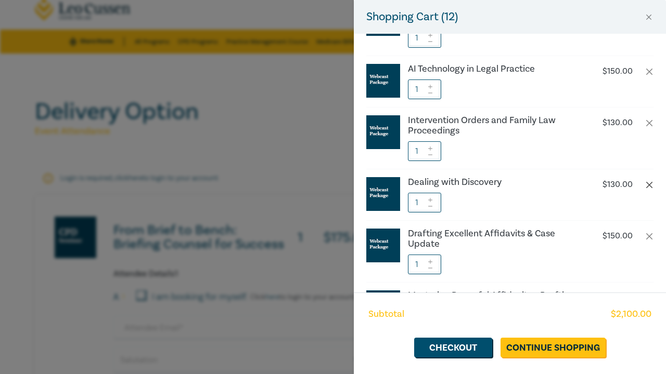
click at [649, 187] on button "button" at bounding box center [649, 185] width 8 height 8
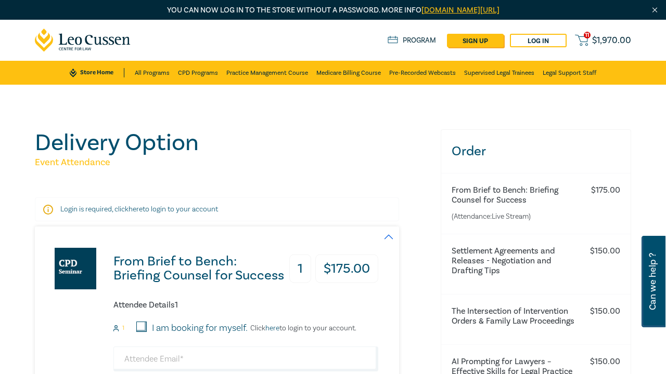
click at [611, 41] on span "$ 1,970.00" at bounding box center [611, 40] width 39 height 9
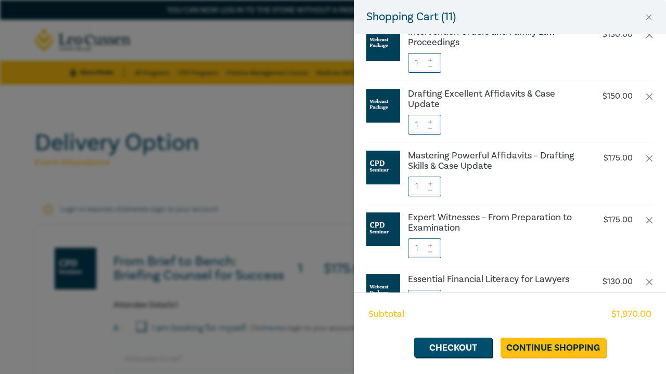
scroll to position [337, 0]
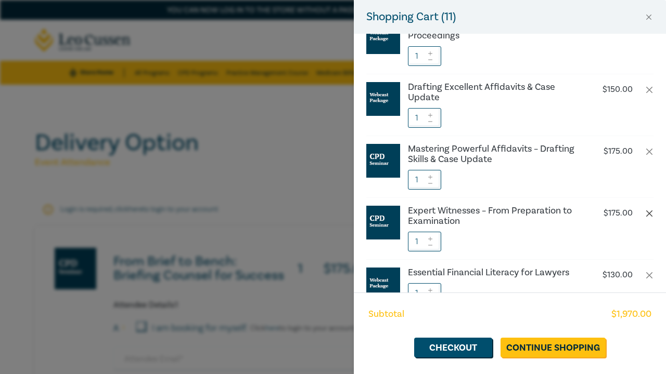
click at [646, 212] on button "button" at bounding box center [649, 214] width 8 height 8
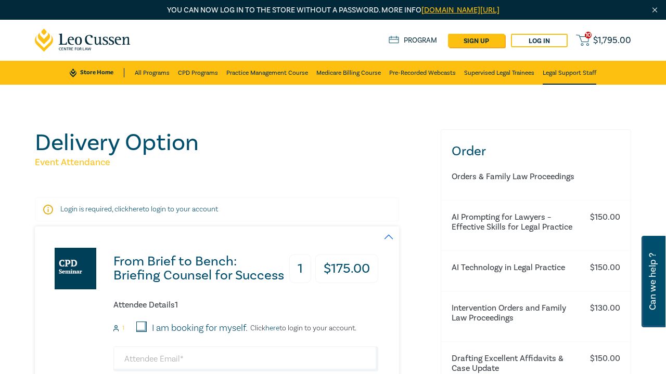
scroll to position [149, 0]
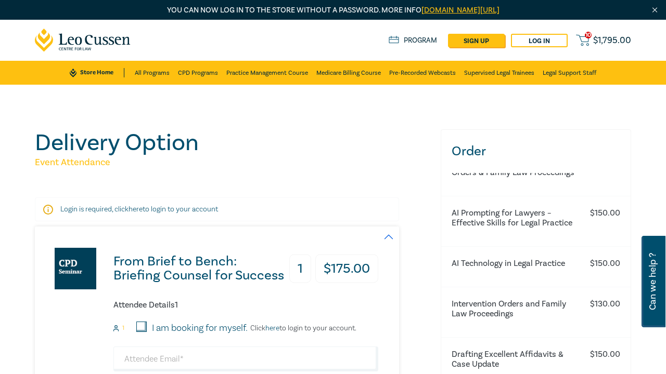
click at [599, 36] on span "$ 1,795.00" at bounding box center [612, 40] width 38 height 9
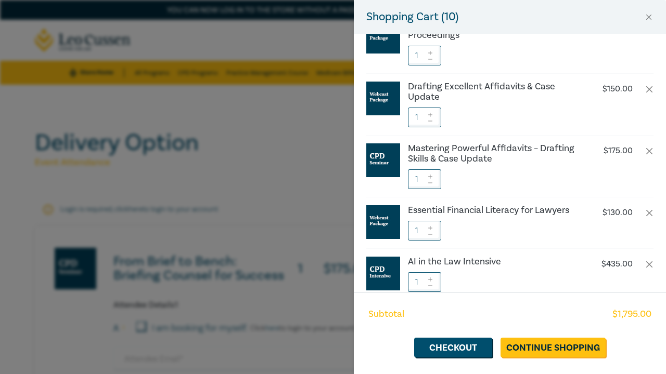
scroll to position [331, 0]
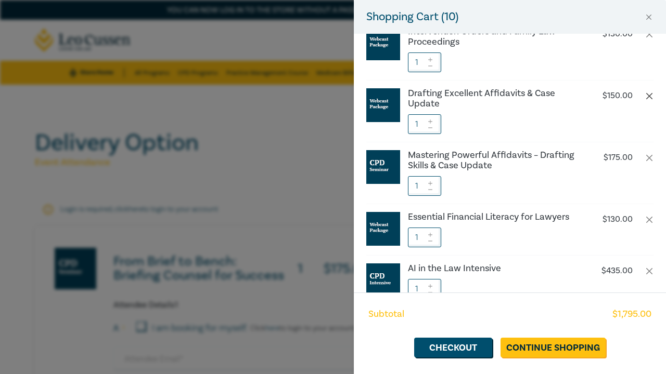
click at [648, 94] on button "button" at bounding box center [649, 96] width 8 height 8
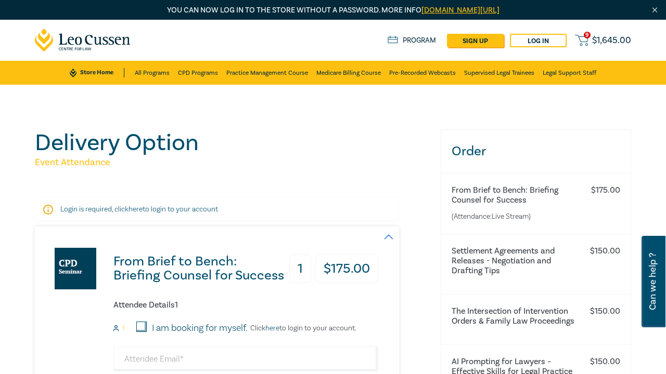
click at [611, 38] on span "$ 1,645.00" at bounding box center [611, 40] width 39 height 9
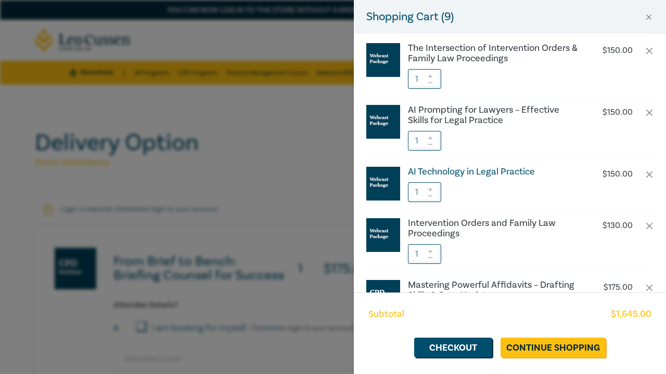
scroll to position [139, 0]
click at [649, 174] on button "button" at bounding box center [649, 174] width 8 height 8
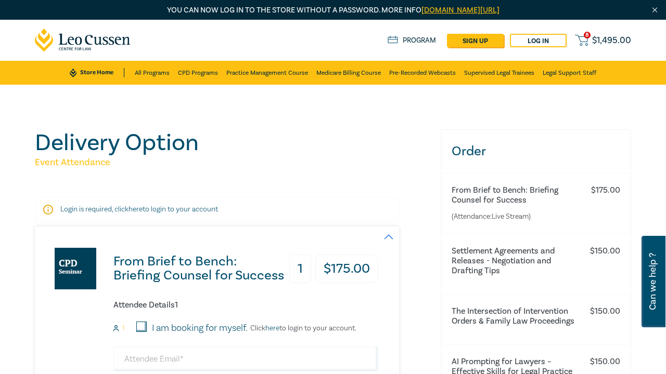
click at [603, 42] on span "$ 1,495.00" at bounding box center [611, 40] width 39 height 9
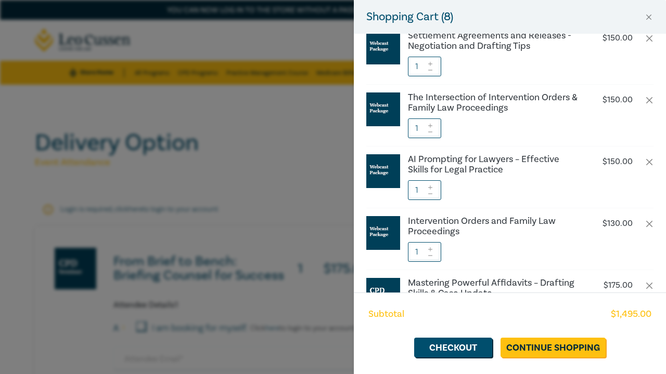
scroll to position [94, 0]
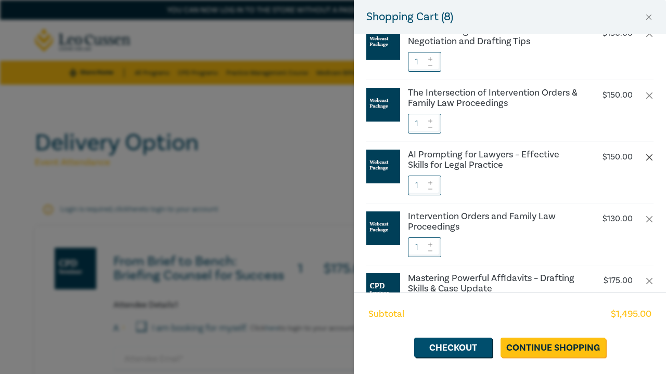
click at [648, 154] on button "button" at bounding box center [649, 157] width 8 height 8
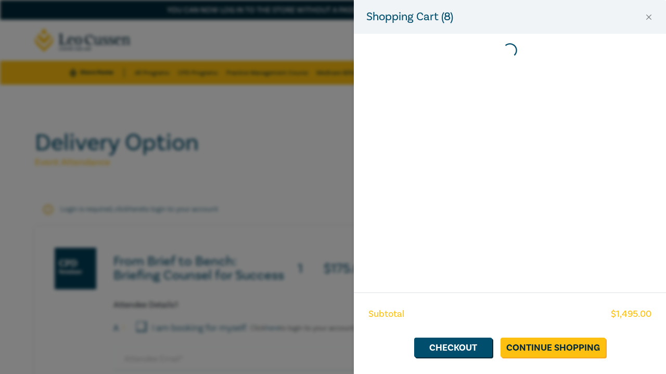
scroll to position [0, 0]
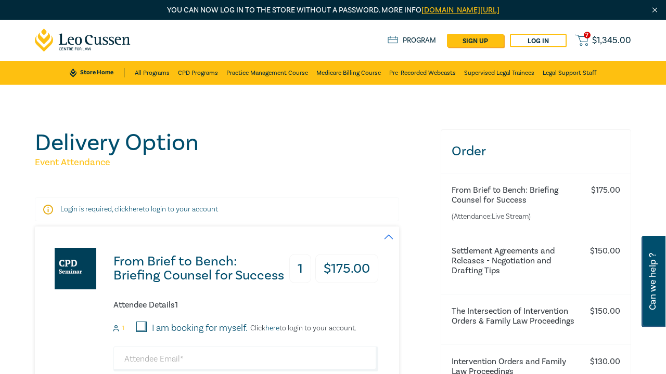
click at [595, 38] on span "$ 1,345.00" at bounding box center [611, 40] width 39 height 9
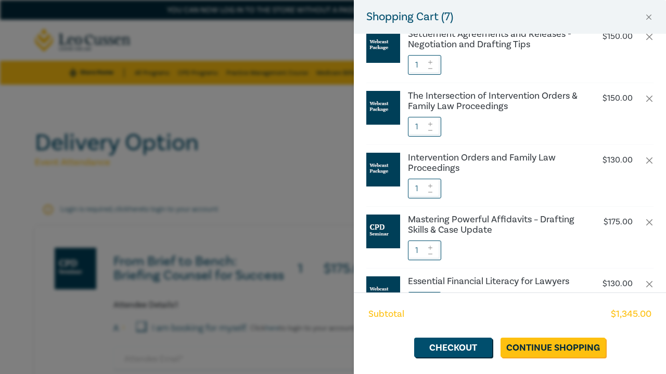
scroll to position [92, 0]
click at [471, 155] on h6 "Intervention Orders and Family Law Proceedings" at bounding box center [494, 162] width 173 height 21
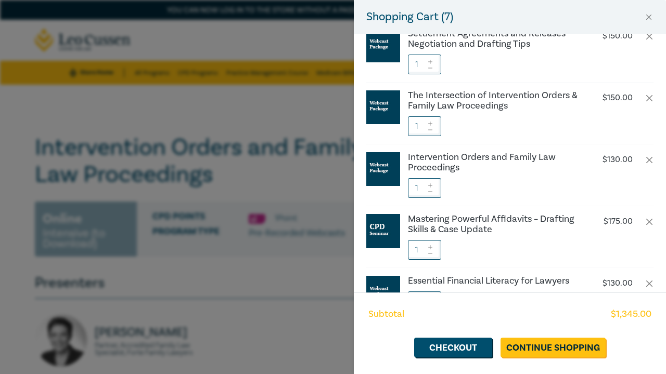
click at [241, 281] on div "Shopping Cart ( 7 ) From Brief to Bench: Briefing Counsel for Success $ 175.00 …" at bounding box center [333, 187] width 666 height 374
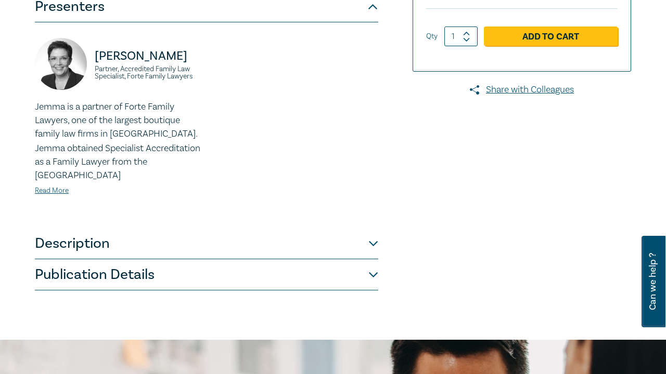
scroll to position [283, 0]
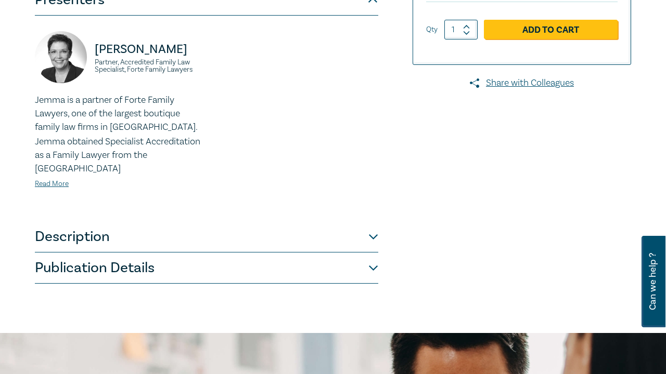
click at [267, 231] on button "Description" at bounding box center [206, 237] width 343 height 31
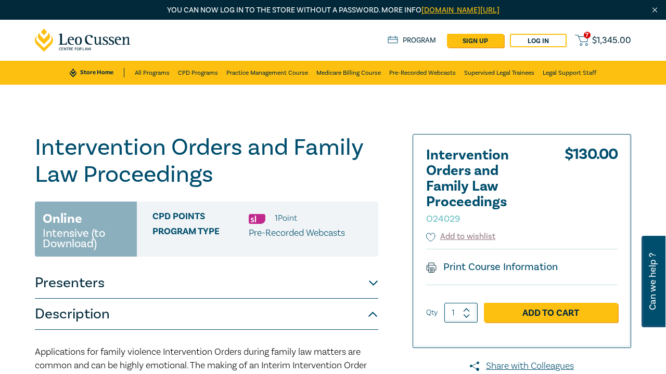
scroll to position [0, 0]
click at [600, 45] on span "$ 1,345.00" at bounding box center [611, 40] width 39 height 9
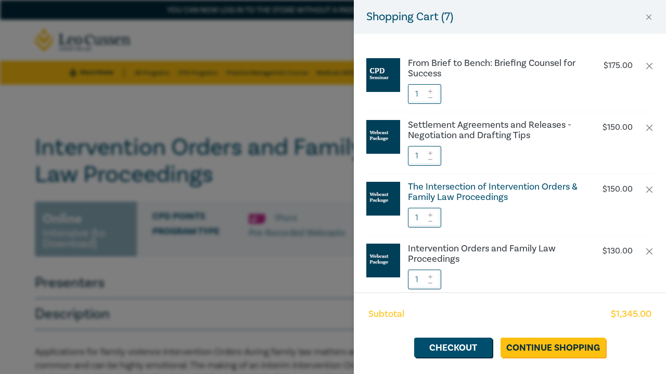
click at [491, 196] on h6 "The Intersection of Intervention Orders & Family Law Proceedings" at bounding box center [494, 192] width 173 height 21
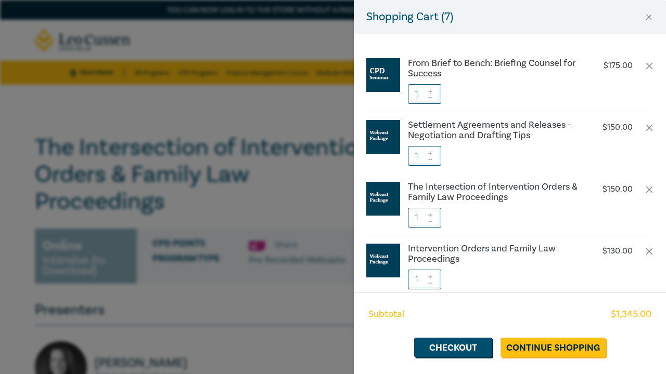
click at [245, 334] on div "Shopping Cart ( 7 ) From Brief to Bench: Briefing Counsel for Success $ 175.00 …" at bounding box center [333, 187] width 666 height 374
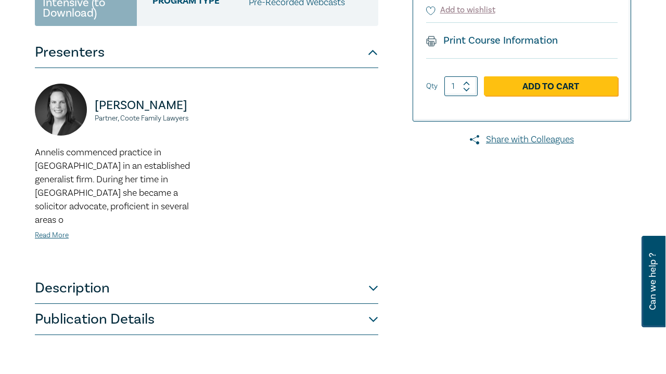
scroll to position [259, 0]
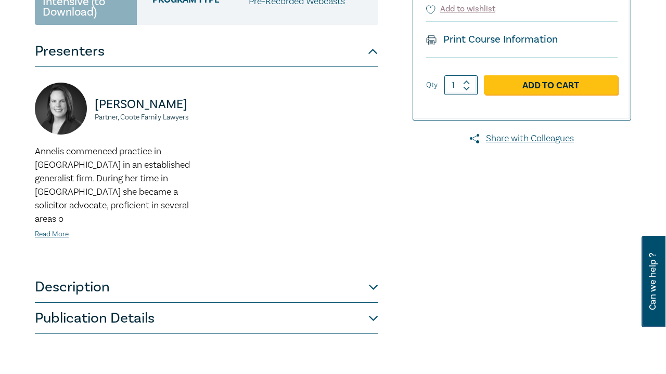
click at [167, 278] on button "Description" at bounding box center [206, 287] width 343 height 31
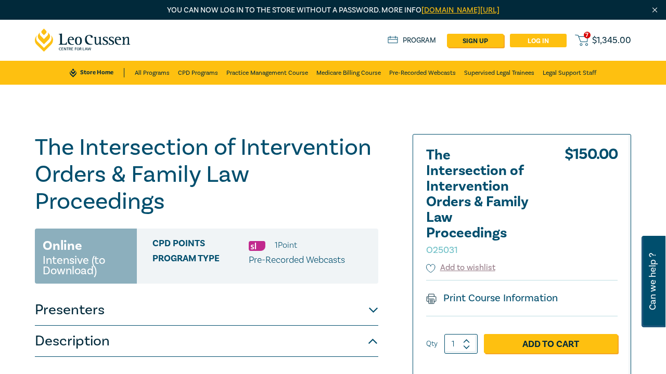
scroll to position [0, 0]
click at [618, 30] on div "7 $ 1,345.00 Store Home About us Program sign up Log in 7 $ 1,345.00" at bounding box center [333, 40] width 608 height 41
click at [615, 36] on span "$ 1,345.00" at bounding box center [611, 40] width 39 height 9
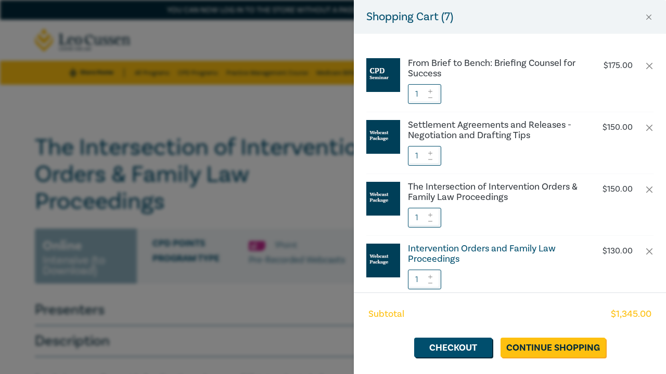
click at [449, 256] on h6 "Intervention Orders and Family Law Proceedings" at bounding box center [494, 254] width 173 height 21
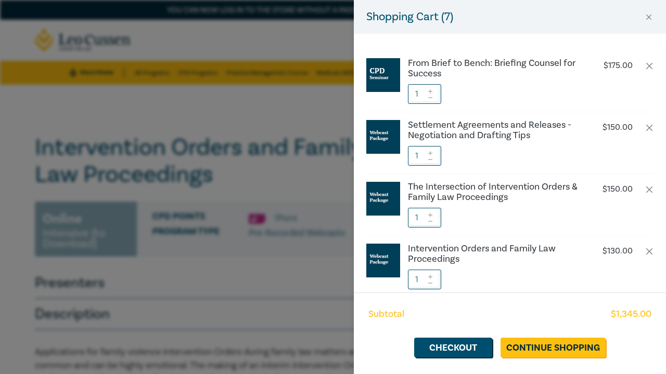
click at [212, 362] on div "Shopping Cart ( 7 ) From Brief to Bench: Briefing Counsel for Success $ 175.00 …" at bounding box center [333, 187] width 666 height 374
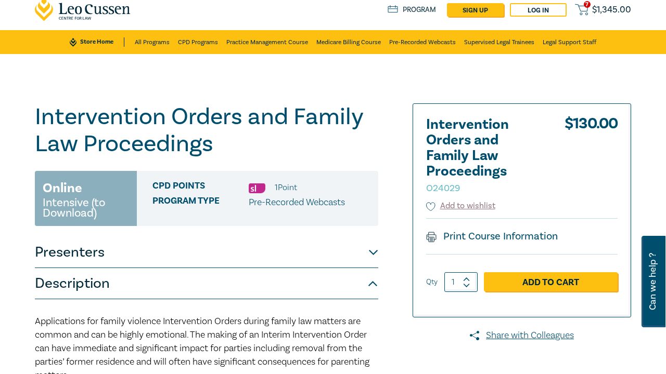
scroll to position [31, 0]
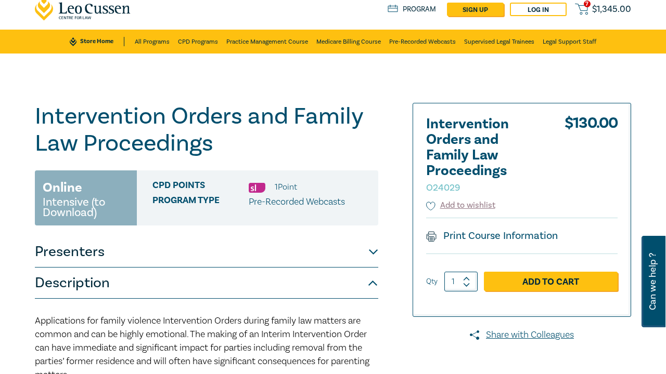
click at [173, 259] on button "Presenters" at bounding box center [206, 252] width 343 height 31
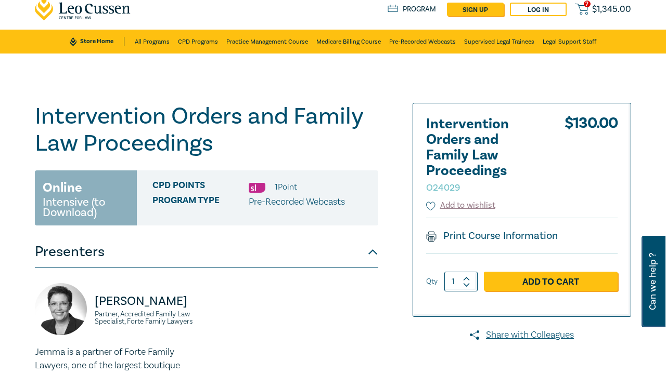
click at [602, 8] on span "$ 1,345.00" at bounding box center [611, 9] width 39 height 9
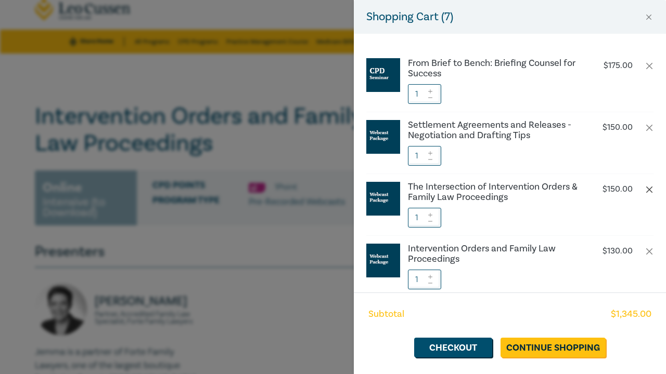
click at [647, 191] on button "button" at bounding box center [649, 190] width 8 height 8
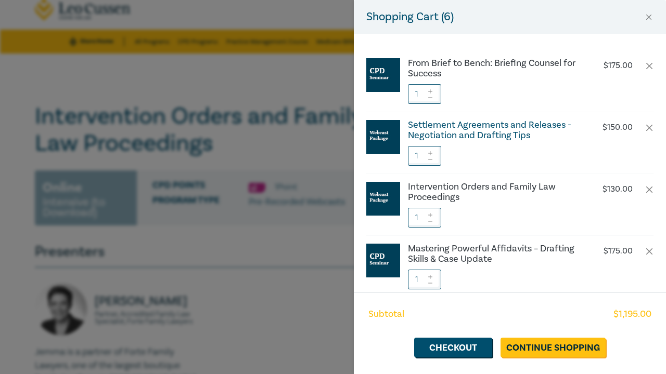
click at [487, 133] on h6 "Settlement Agreements and Releases - Negotiation and Drafting Tips" at bounding box center [494, 130] width 173 height 21
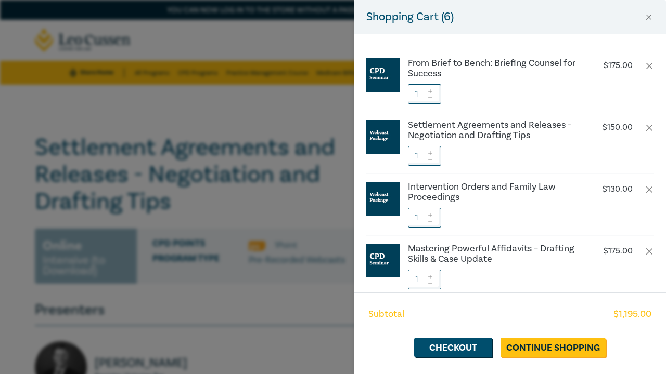
click at [195, 338] on div "Shopping Cart ( 6 ) From Brief to Bench: Briefing Counsel for Success $ 175.00 …" at bounding box center [333, 187] width 666 height 374
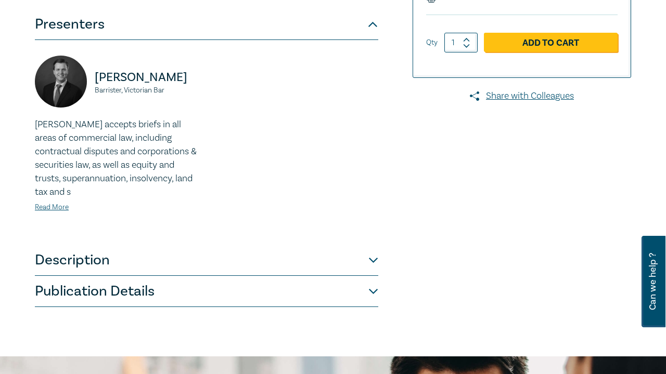
scroll to position [288, 0]
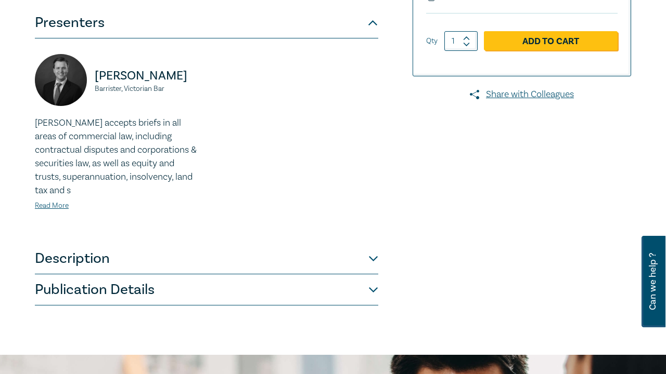
click at [157, 269] on button "Description" at bounding box center [206, 258] width 343 height 31
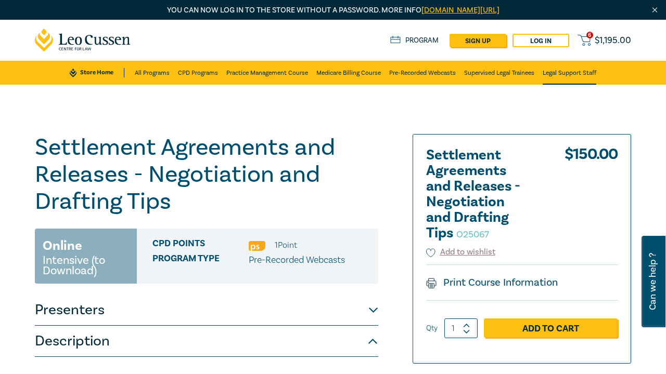
scroll to position [0, 0]
click at [620, 38] on span "$ 1,195.00" at bounding box center [612, 40] width 36 height 9
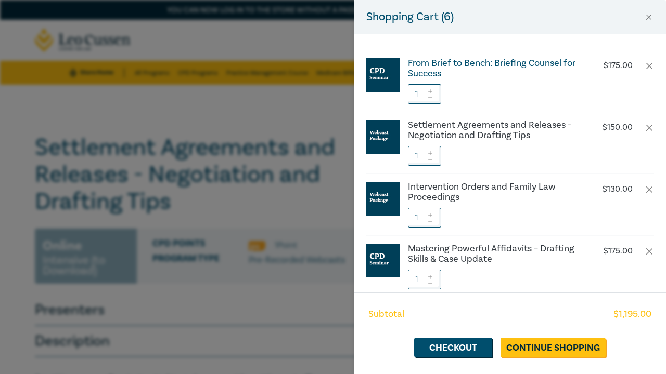
click at [516, 65] on h6 "From Brief to Bench: Briefing Counsel for Success" at bounding box center [494, 68] width 173 height 21
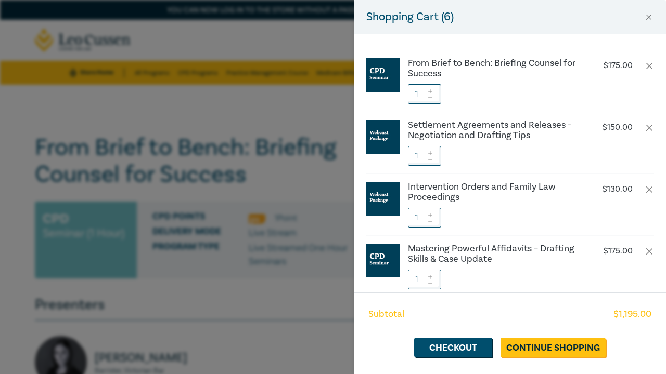
click at [232, 321] on div "Shopping Cart ( 6 ) From Brief to Bench: Briefing Counsel for Success $ 175.00 …" at bounding box center [333, 187] width 666 height 374
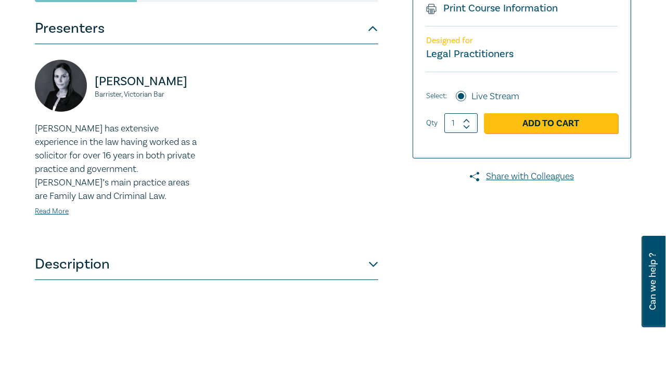
scroll to position [277, 0]
click at [104, 256] on button "Description" at bounding box center [206, 264] width 343 height 31
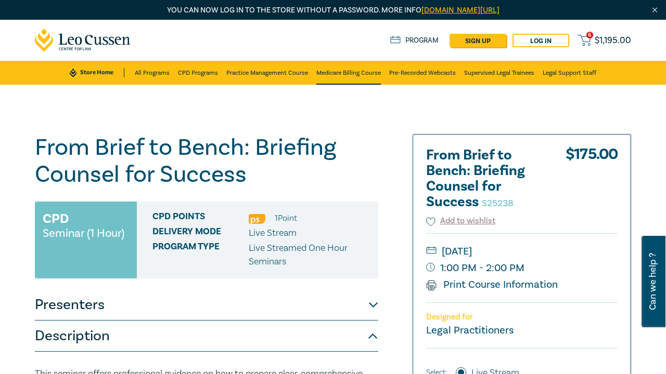
scroll to position [0, 0]
click at [621, 41] on span "$ 1,195.00" at bounding box center [612, 40] width 36 height 9
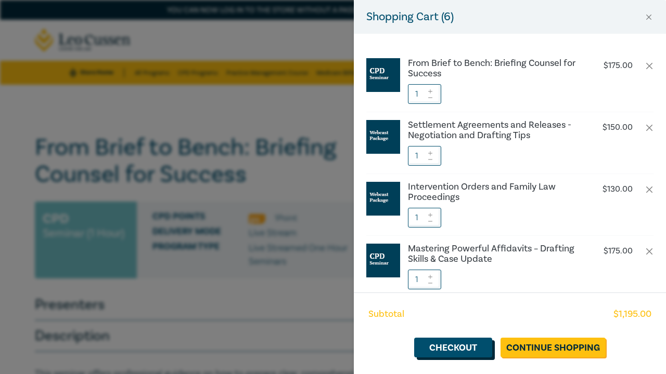
click at [464, 348] on link "Checkout" at bounding box center [453, 348] width 78 height 20
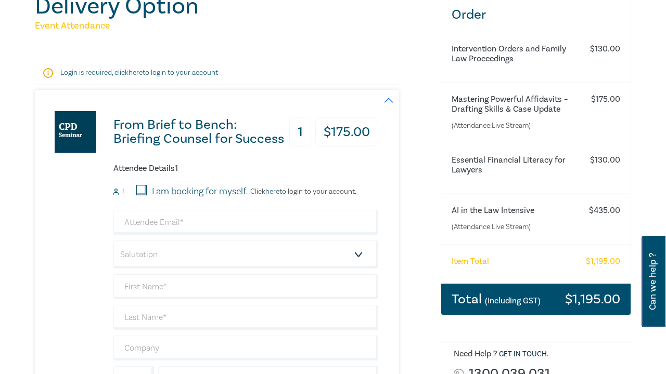
scroll to position [139, 0]
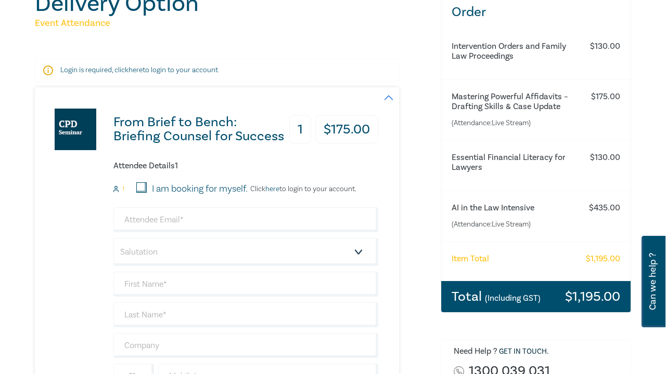
click at [148, 187] on div "I am booking for myself." at bounding box center [191, 190] width 111 height 14
click at [138, 186] on input "I am booking for myself." at bounding box center [141, 188] width 10 height 10
checkbox input "true"
type input "H"
type input "[EMAIL_ADDRESS][DOMAIN_NAME]"
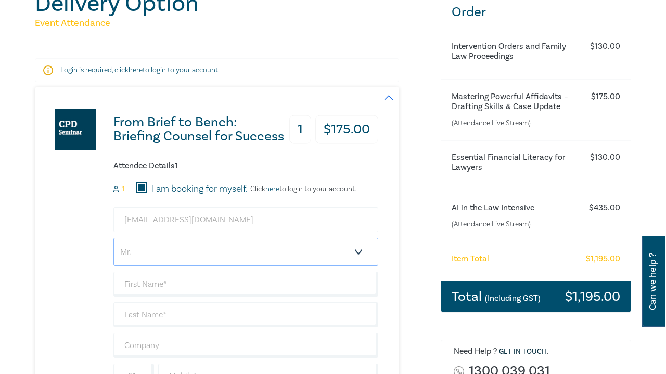
select select "Miss"
type input "[PERSON_NAME]"
type input "Ondari"
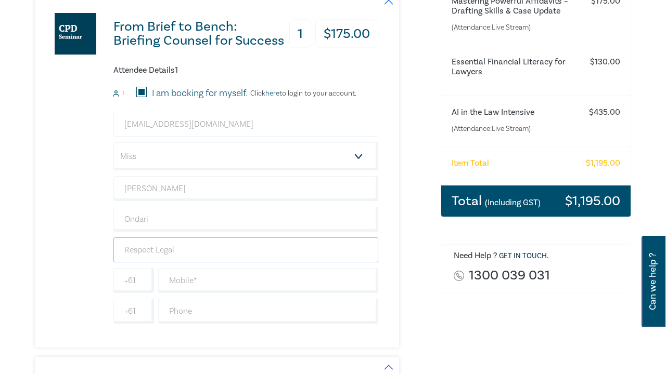
scroll to position [238, 0]
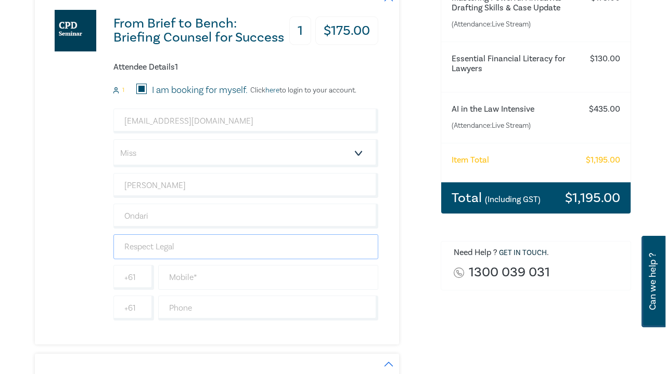
type input "Respect Legal"
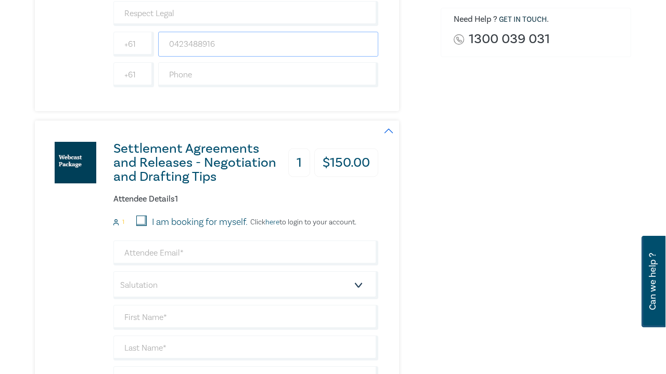
scroll to position [473, 0]
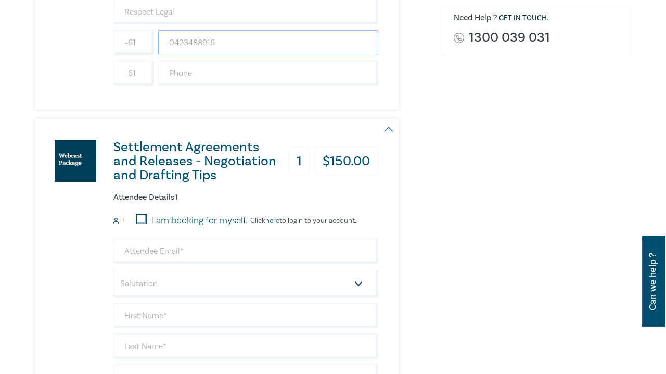
type input "0423488916"
click at [144, 222] on input "I am booking for myself." at bounding box center [141, 219] width 10 height 10
checkbox input "true"
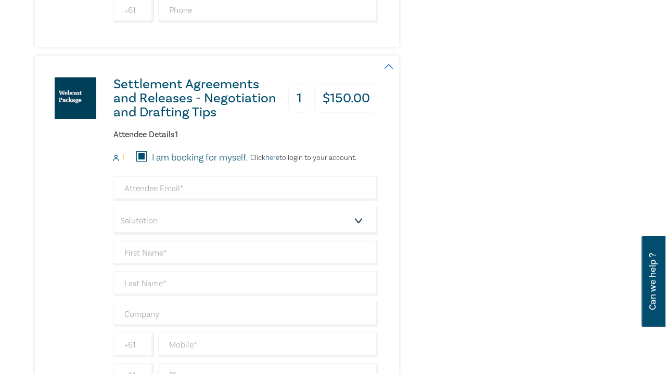
scroll to position [537, 0]
type input "[EMAIL_ADDRESS][DOMAIN_NAME]"
select select "Miss"
type input "[PERSON_NAME]"
type input "Ondari"
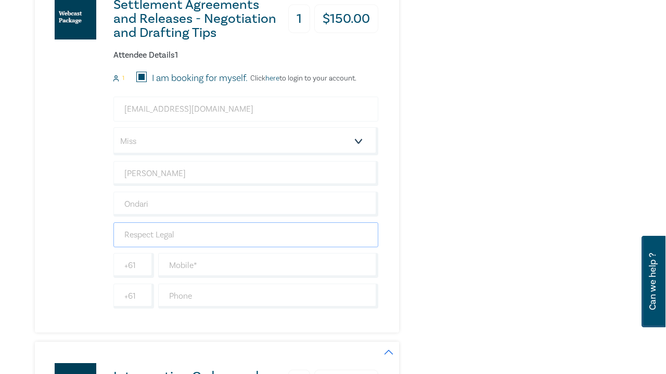
scroll to position [626, 0]
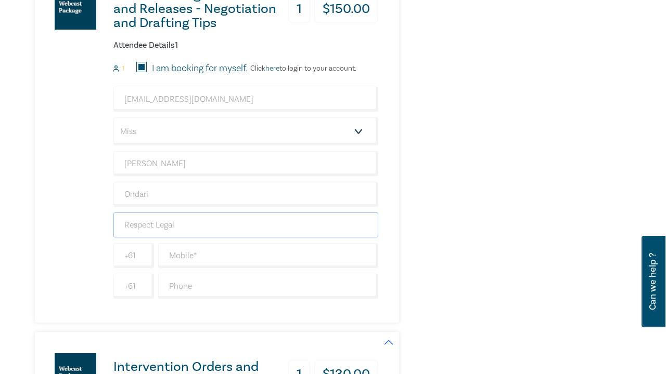
type input "Respect Legal"
click at [188, 268] on div "hazelondari@gmail.com Salutation Mr. Mrs. Ms. Miss Dr. Prof. Other Hazel Ondari…" at bounding box center [245, 193] width 265 height 212
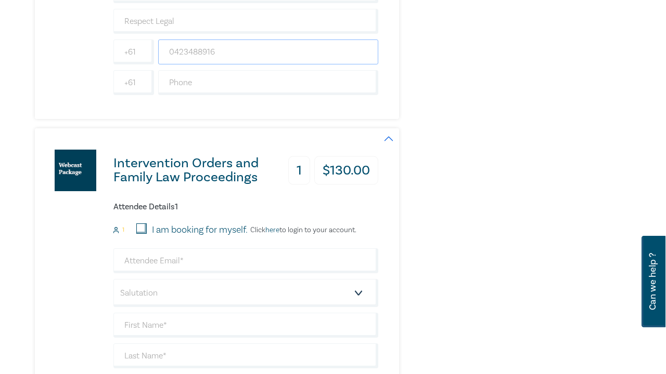
scroll to position [833, 0]
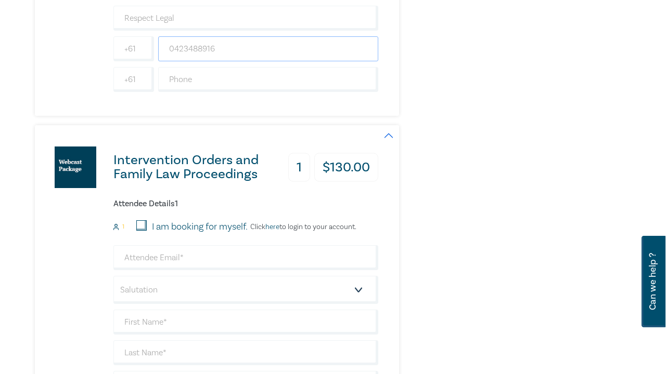
type input "0423488916"
click at [146, 223] on input "I am booking for myself." at bounding box center [141, 225] width 10 height 10
checkbox input "true"
type input "[EMAIL_ADDRESS][DOMAIN_NAME]"
select select "Miss"
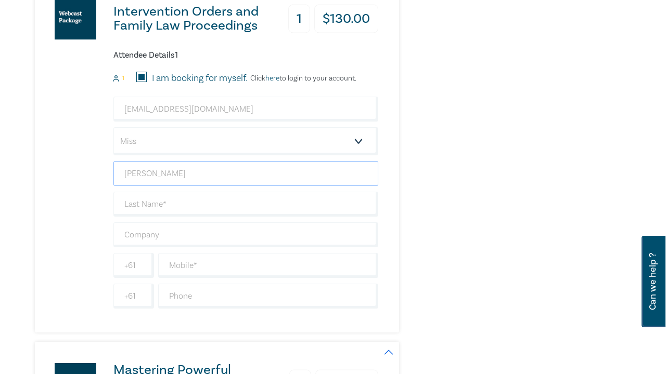
scroll to position [982, 0]
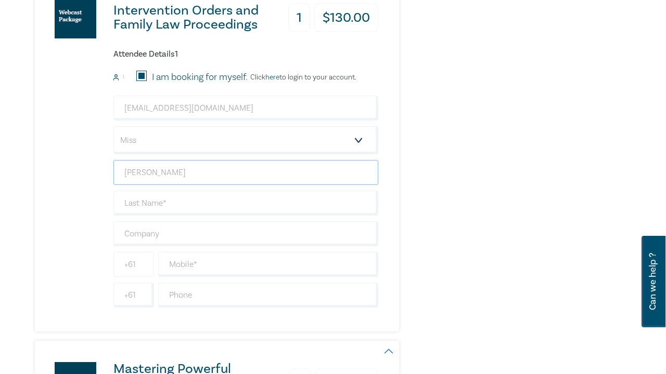
type input "[PERSON_NAME]"
type input "ondari"
type input "Respect Legal"
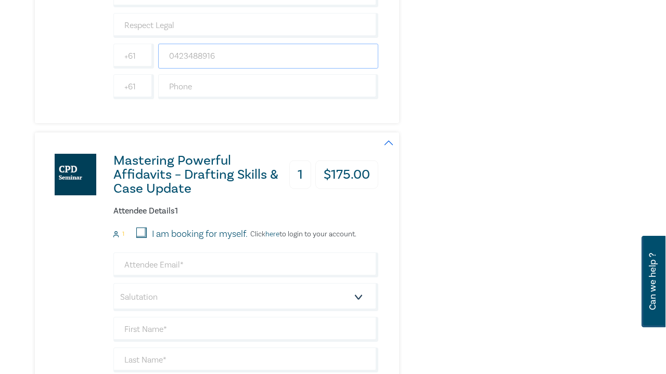
scroll to position [1192, 0]
type input "0423488916"
click at [140, 231] on input "I am booking for myself." at bounding box center [141, 232] width 10 height 10
checkbox input "true"
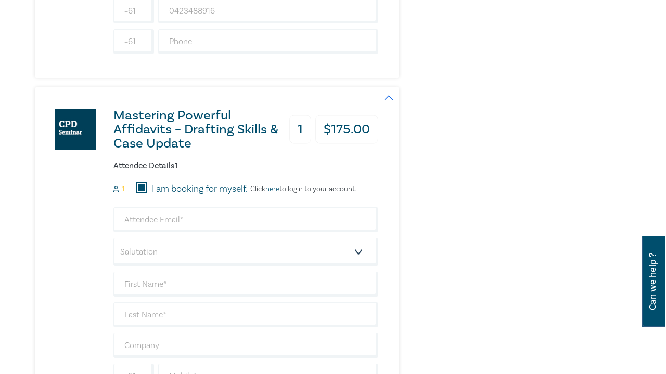
scroll to position [1237, 0]
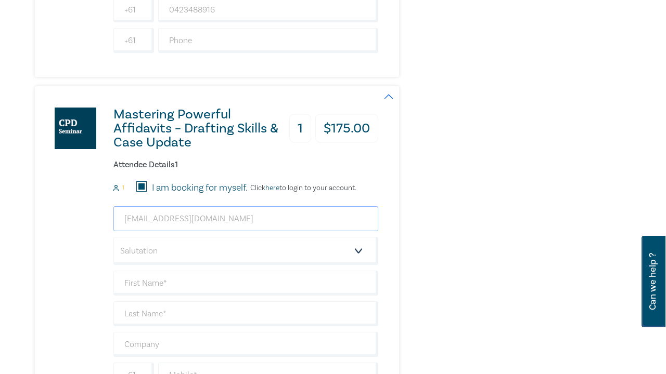
type input "[EMAIL_ADDRESS][DOMAIN_NAME]"
select select "Miss"
type input "[PERSON_NAME]"
type input "Ondari"
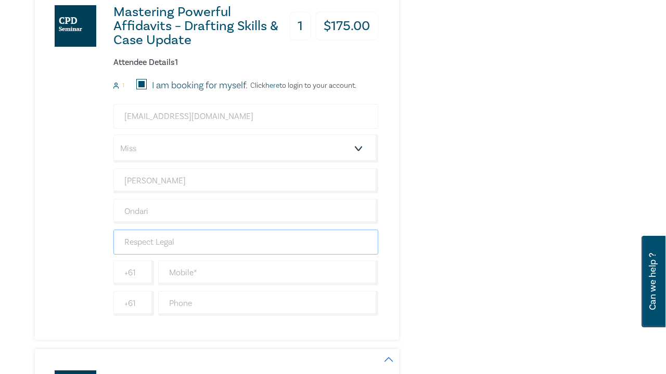
scroll to position [1342, 0]
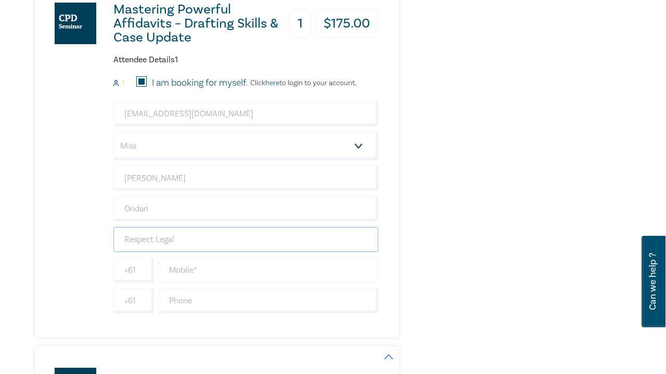
type input "Respect Legal"
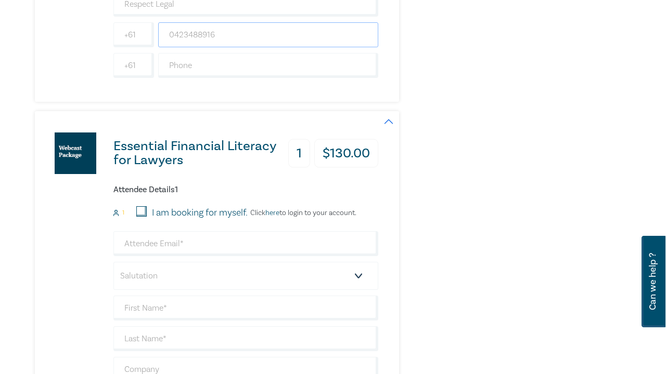
scroll to position [1578, 0]
type input "0423488916"
click at [144, 211] on input "I am booking for myself." at bounding box center [141, 211] width 10 height 10
checkbox input "true"
type input "[EMAIL_ADDRESS][DOMAIN_NAME]"
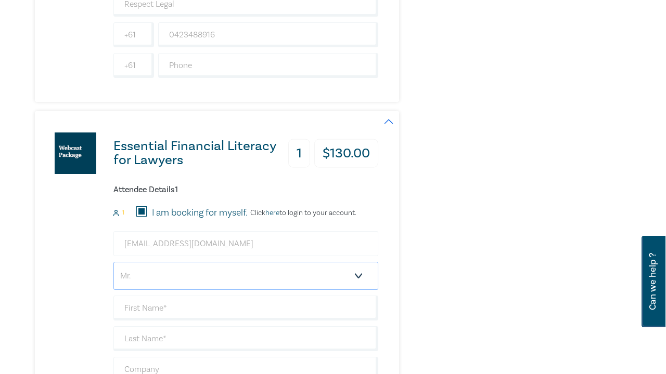
select select "Miss"
type input "[PERSON_NAME]"
type input "Ondari"
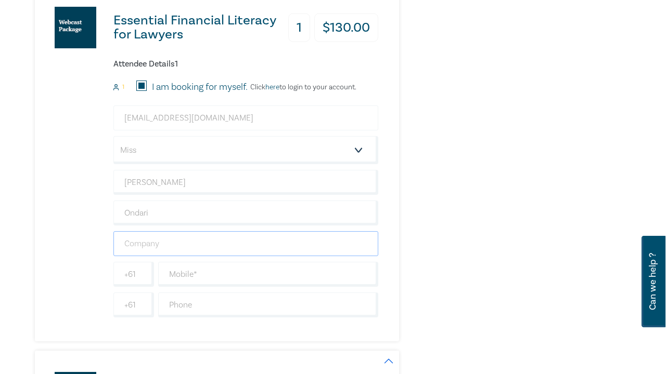
scroll to position [1706, 0]
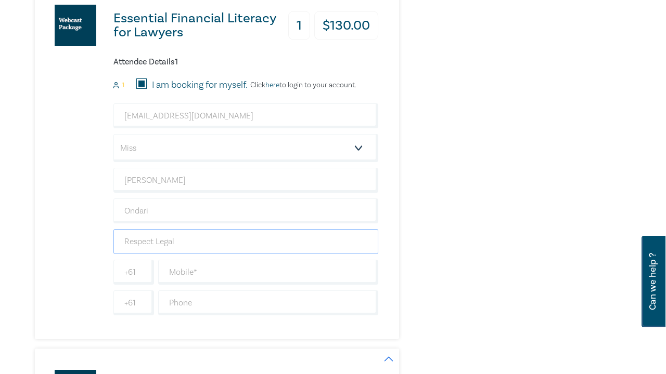
type input "Respect Legal"
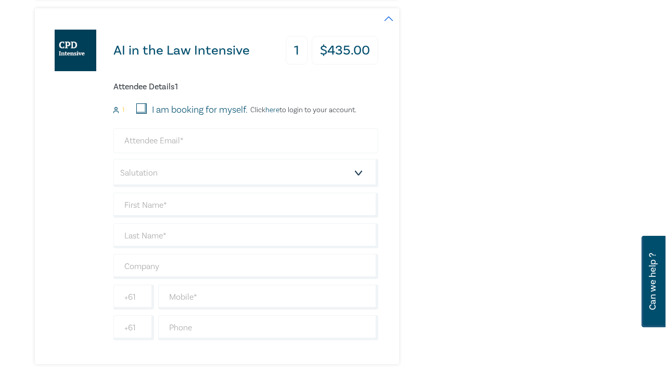
scroll to position [2050, 0]
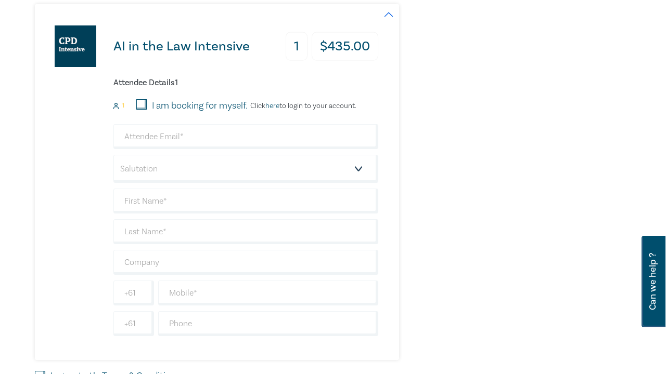
type input "0423488916"
click at [138, 100] on input "I am booking for myself." at bounding box center [141, 104] width 10 height 10
checkbox input "true"
type input "[EMAIL_ADDRESS][DOMAIN_NAME]"
select select "Miss"
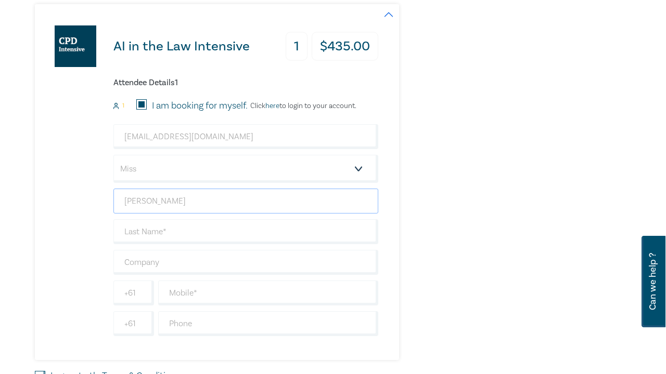
type input "[PERSON_NAME]"
type input "Ondari"
type input "Respect Legal"
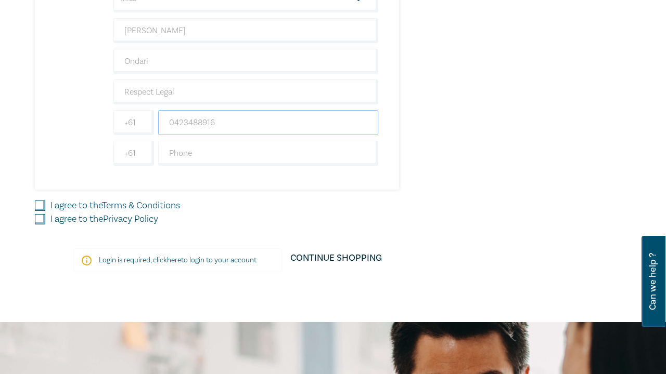
scroll to position [2231, 0]
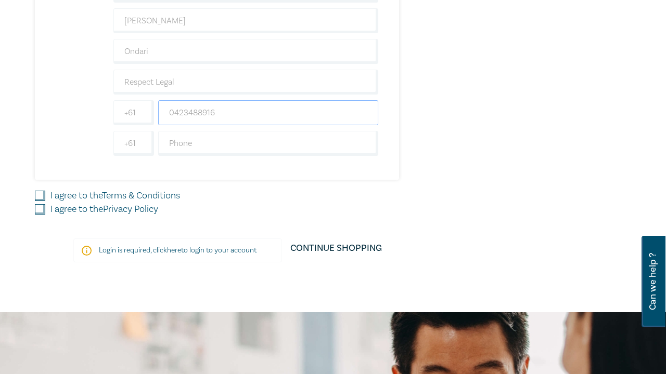
type input "0423488916"
click at [42, 191] on input "I agree to the Terms & Conditions" at bounding box center [40, 196] width 10 height 10
checkbox input "true"
click at [41, 204] on input "I agree to the Privacy Policy" at bounding box center [40, 209] width 10 height 10
checkbox input "true"
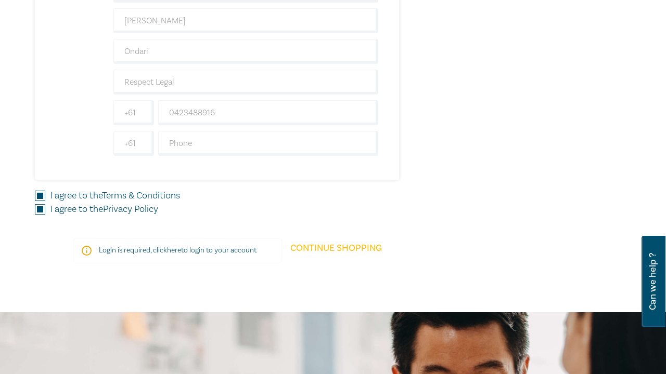
click at [371, 245] on link "Continue Shopping" at bounding box center [336, 253] width 108 height 29
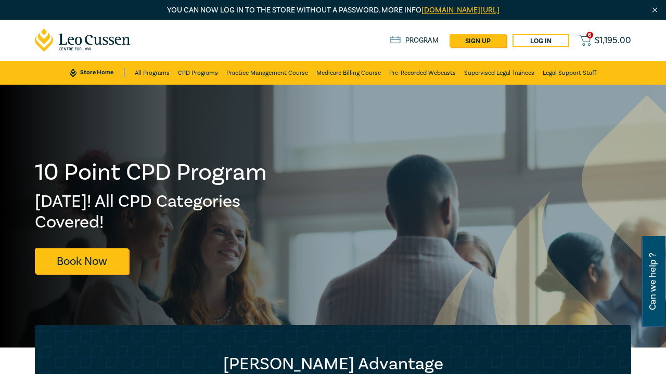
click at [594, 39] on span "$ 1,195.00" at bounding box center [612, 40] width 36 height 9
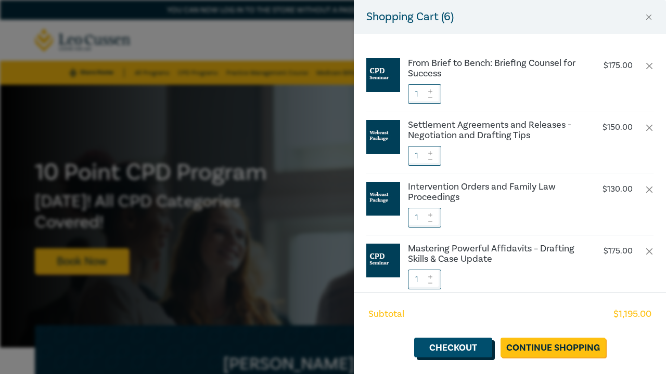
click at [474, 343] on link "Checkout" at bounding box center [453, 348] width 78 height 20
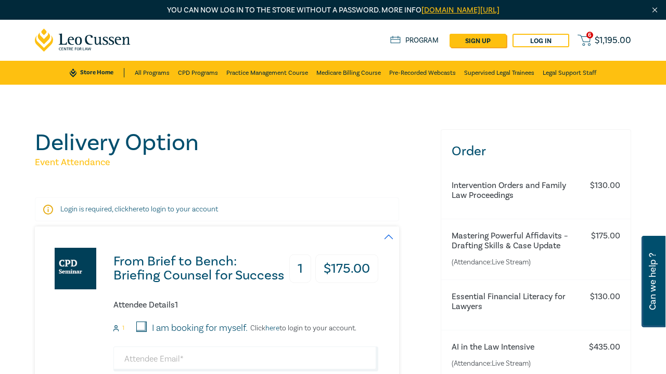
click at [591, 43] on link "6 $ 1,195.00" at bounding box center [604, 40] width 54 height 13
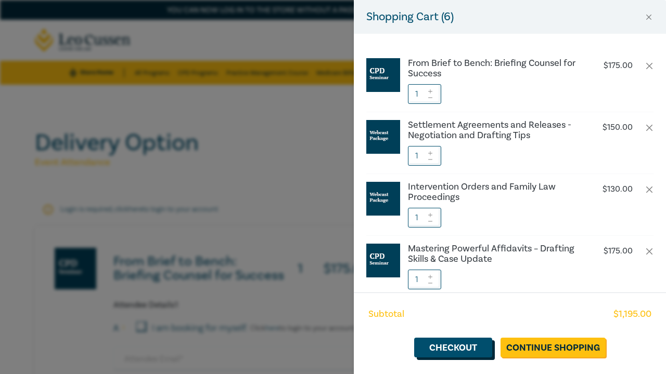
click at [440, 341] on link "Checkout" at bounding box center [453, 348] width 78 height 20
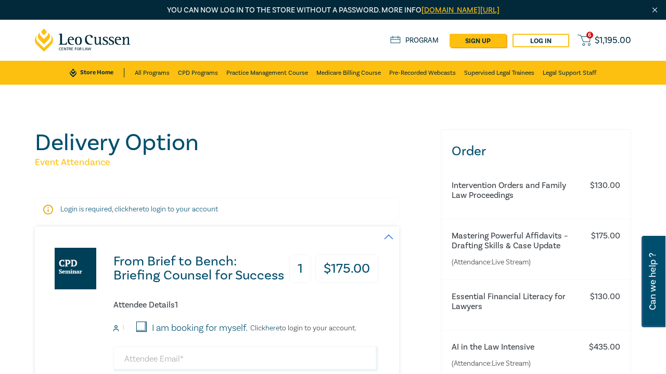
click at [599, 45] on span "$ 1,195.00" at bounding box center [612, 40] width 36 height 9
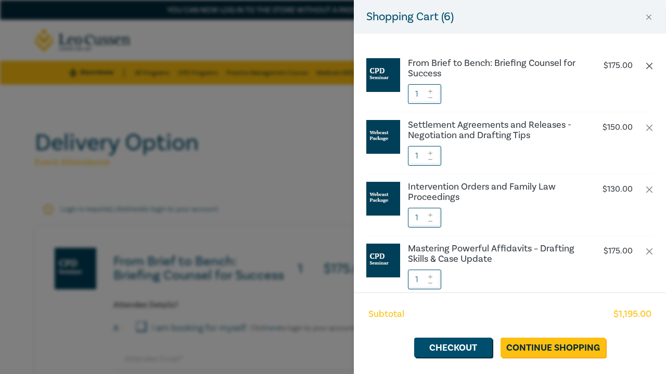
click at [650, 65] on button "button" at bounding box center [649, 66] width 8 height 8
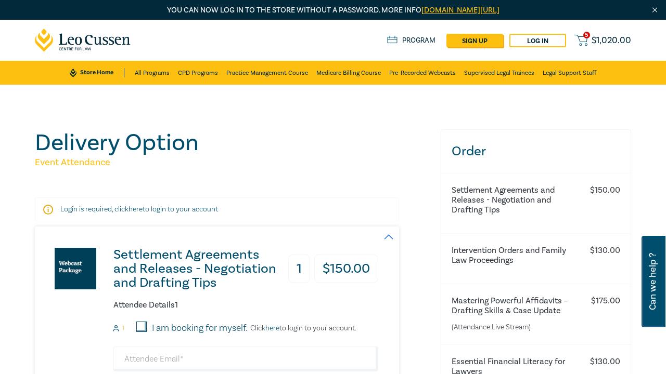
click at [616, 41] on span "$ 1,020.00" at bounding box center [611, 40] width 40 height 9
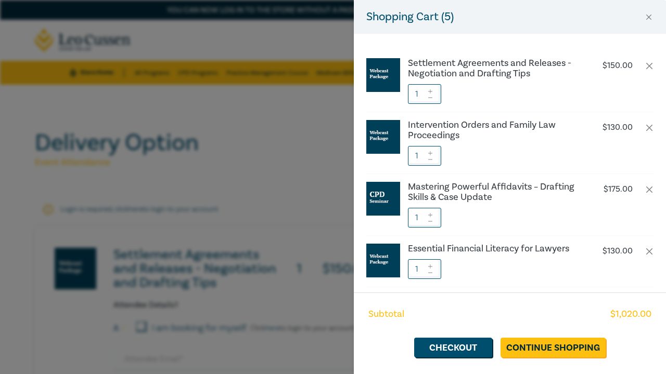
scroll to position [1, 0]
click at [651, 59] on li "Settlement Agreements and Releases - Negotiation and Drafting Tips $ 150.00 1" at bounding box center [509, 80] width 287 height 62
click at [650, 66] on button "button" at bounding box center [649, 65] width 8 height 8
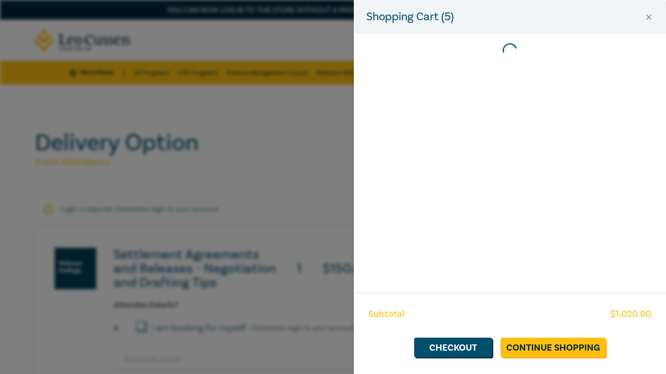
scroll to position [0, 0]
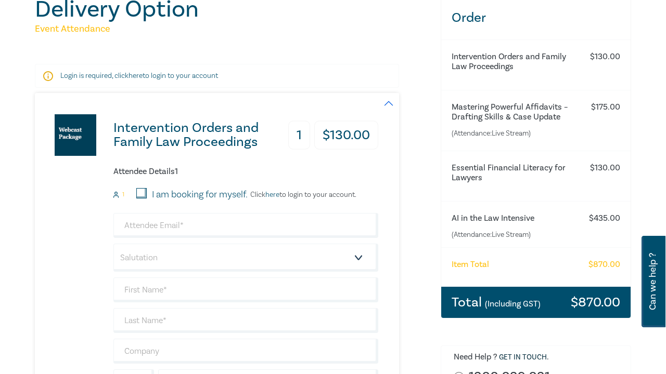
scroll to position [147, 0]
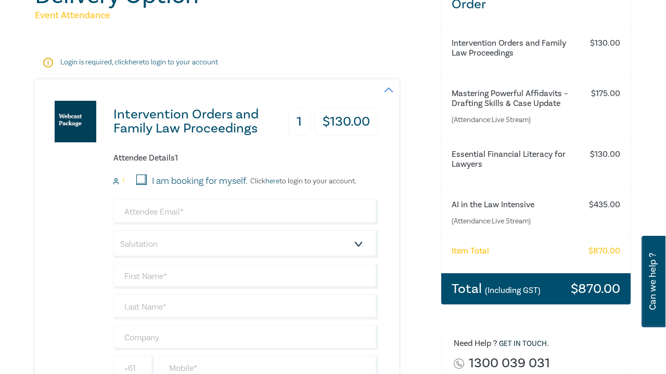
click at [142, 180] on input "I am booking for myself." at bounding box center [141, 180] width 10 height 10
checkbox input "true"
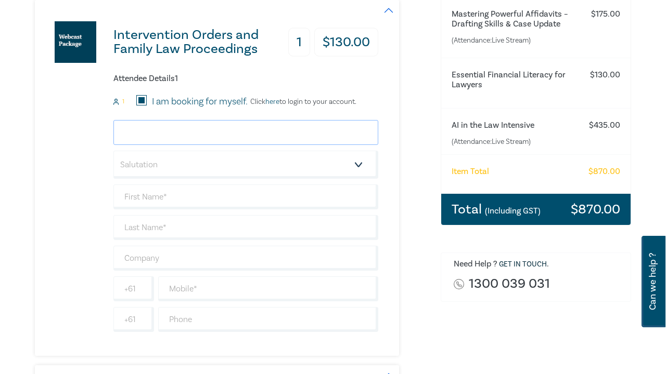
scroll to position [226, 0]
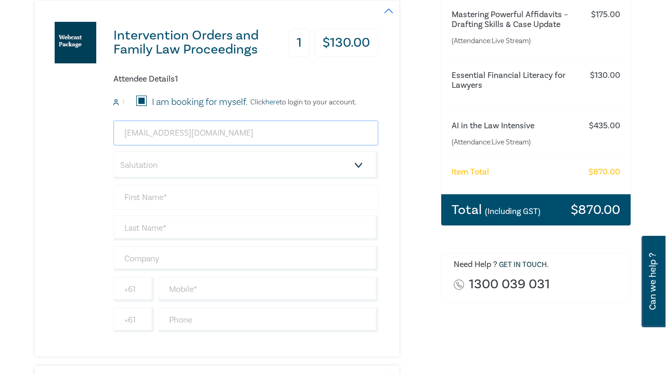
type input "[EMAIL_ADDRESS][DOMAIN_NAME]"
select select "Miss"
type input "[PERSON_NAME]"
type input "Ondari"
type input "Respect Legal"
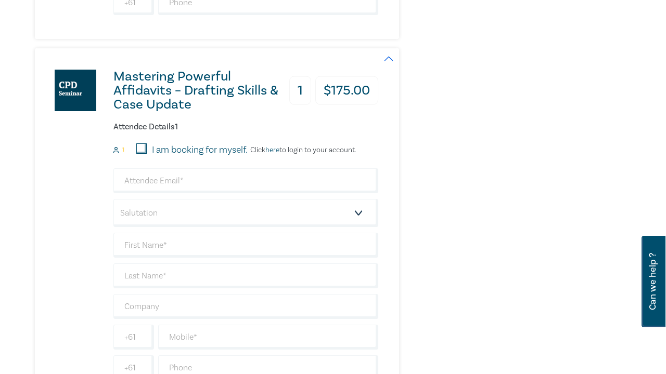
scroll to position [552, 0]
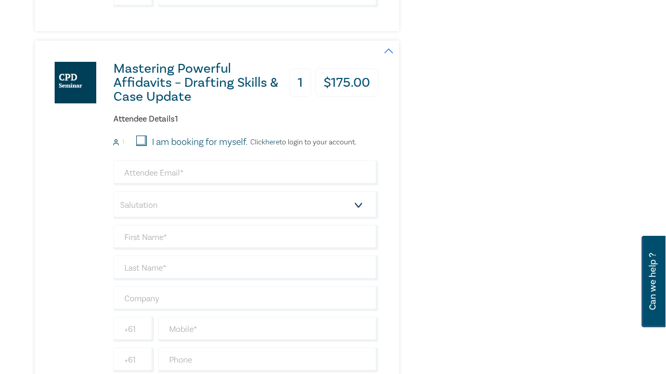
type input "0423488916"
click at [139, 140] on input "I am booking for myself." at bounding box center [141, 141] width 10 height 10
checkbox input "true"
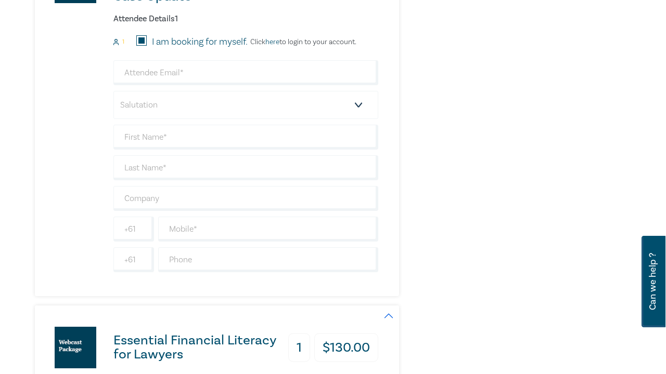
scroll to position [722, 0]
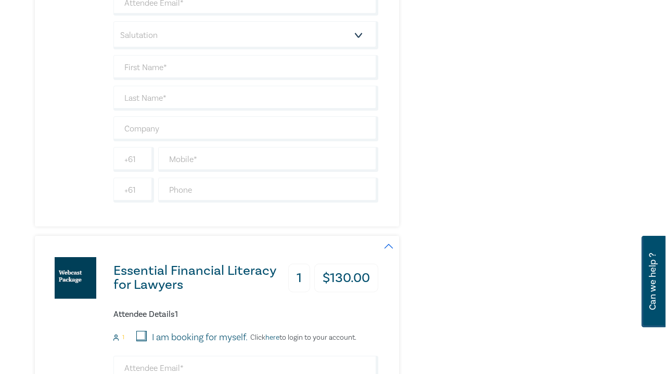
click at [140, 337] on input "I am booking for myself." at bounding box center [141, 336] width 10 height 10
checkbox input "true"
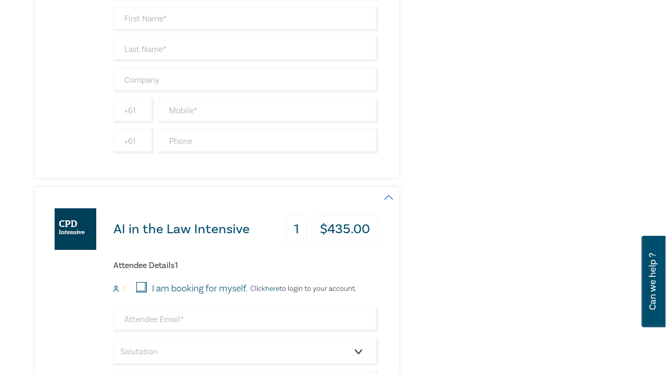
scroll to position [1136, 0]
click at [142, 283] on input "I am booking for myself." at bounding box center [141, 288] width 10 height 10
checkbox input "true"
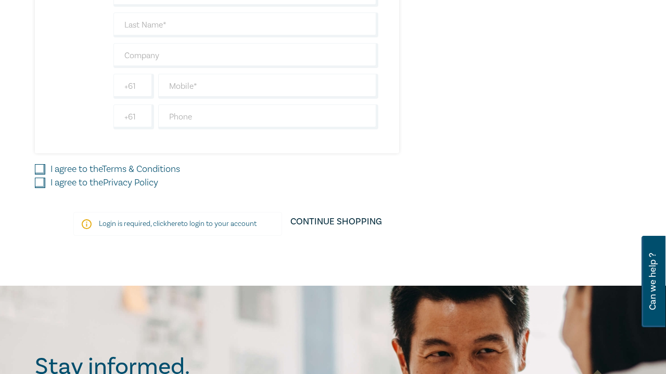
scroll to position [1529, 0]
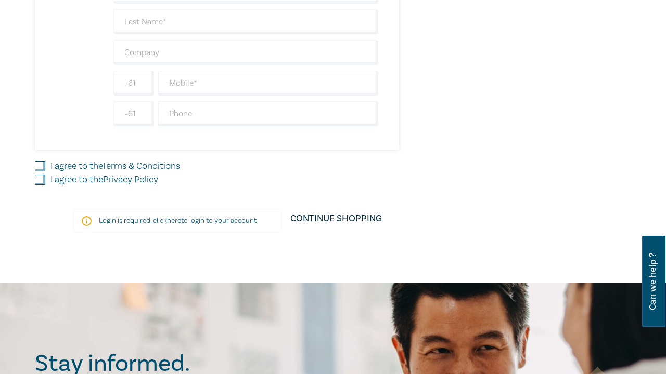
click at [42, 165] on input "I agree to the Terms & Conditions" at bounding box center [40, 166] width 10 height 10
checkbox input "true"
click at [41, 178] on input "I agree to the Privacy Policy" at bounding box center [40, 180] width 10 height 10
checkbox input "true"
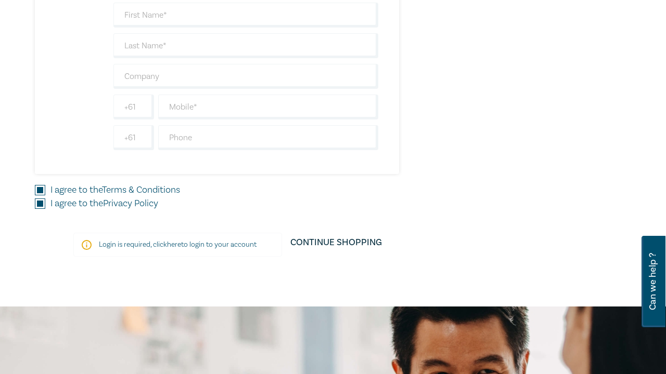
scroll to position [1504, 0]
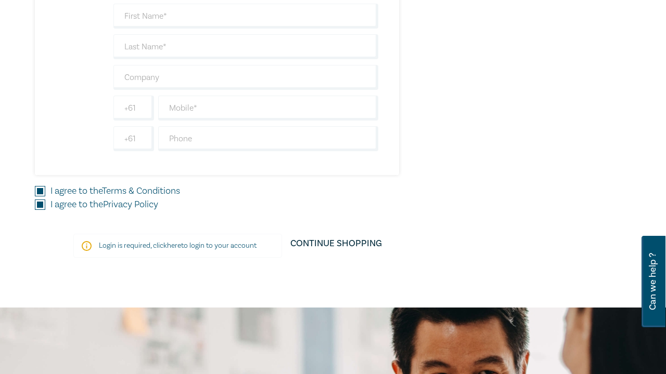
click at [228, 237] on div "Login is required, click here to login to your account" at bounding box center [177, 246] width 209 height 24
click at [227, 237] on div "Login is required, click here to login to your account" at bounding box center [177, 246] width 209 height 24
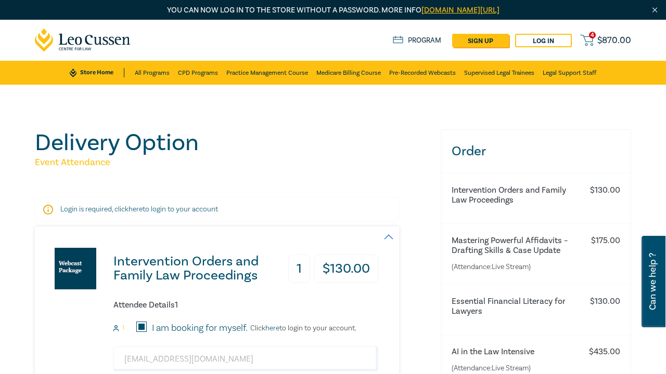
scroll to position [0, 0]
click at [531, 43] on link "Log in" at bounding box center [543, 41] width 57 height 14
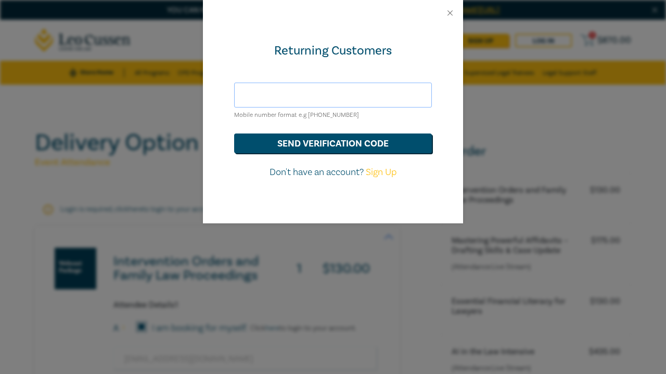
click at [331, 86] on input "text" at bounding box center [333, 95] width 198 height 25
click at [347, 147] on button "send verification code" at bounding box center [333, 144] width 198 height 20
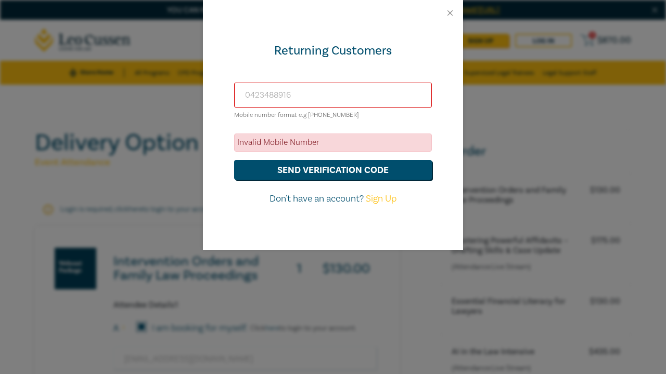
click at [306, 93] on input "0423488916" at bounding box center [333, 95] width 198 height 25
type input "0"
click at [333, 169] on button "send verification code" at bounding box center [333, 170] width 198 height 20
type input "[PHONE_NUMBER]"
click at [333, 169] on button "send verification code" at bounding box center [333, 170] width 198 height 20
